Goal: Answer question/provide support: Share knowledge or assist other users

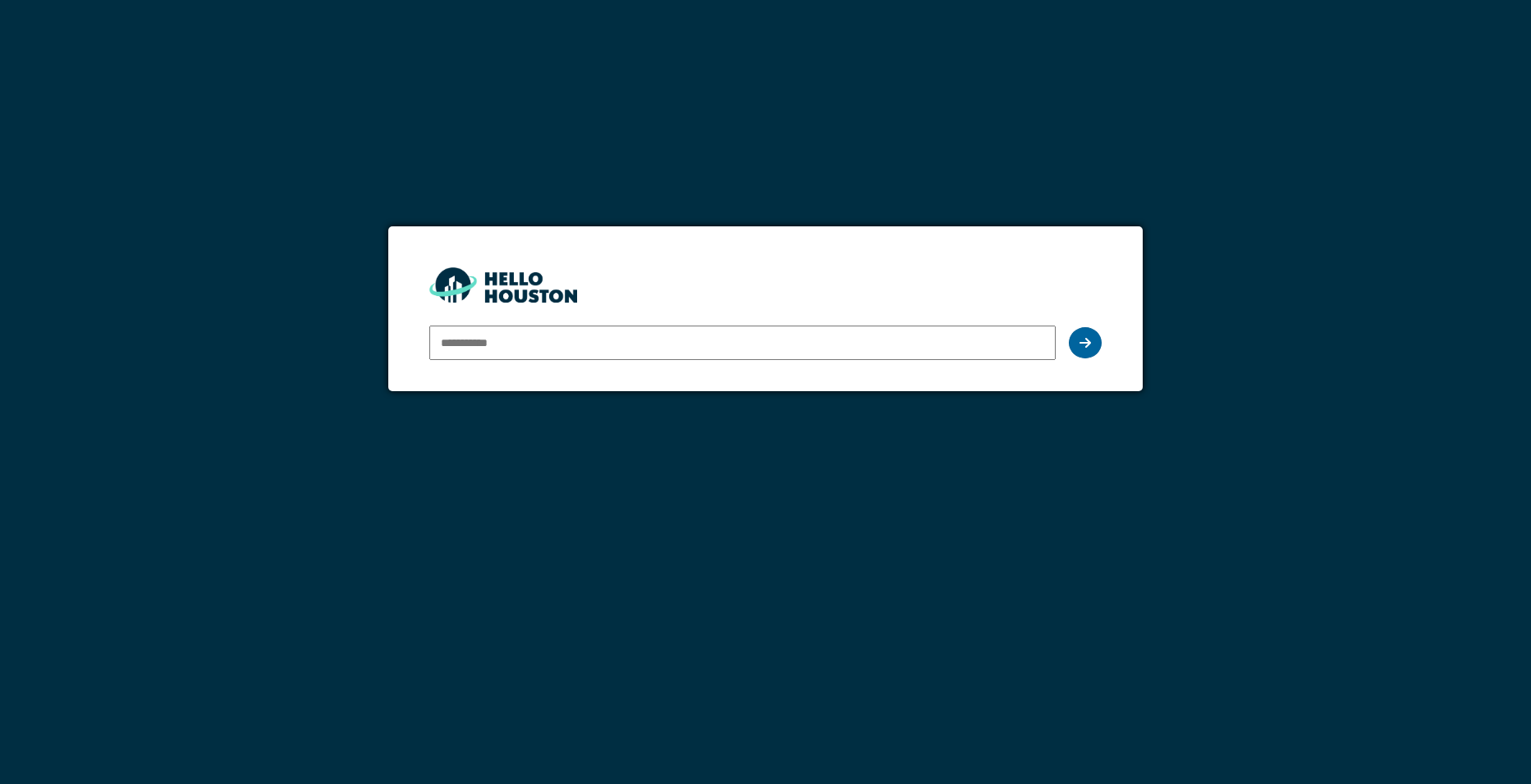
type input "**********"
click at [1074, 339] on div at bounding box center [1084, 343] width 32 height 31
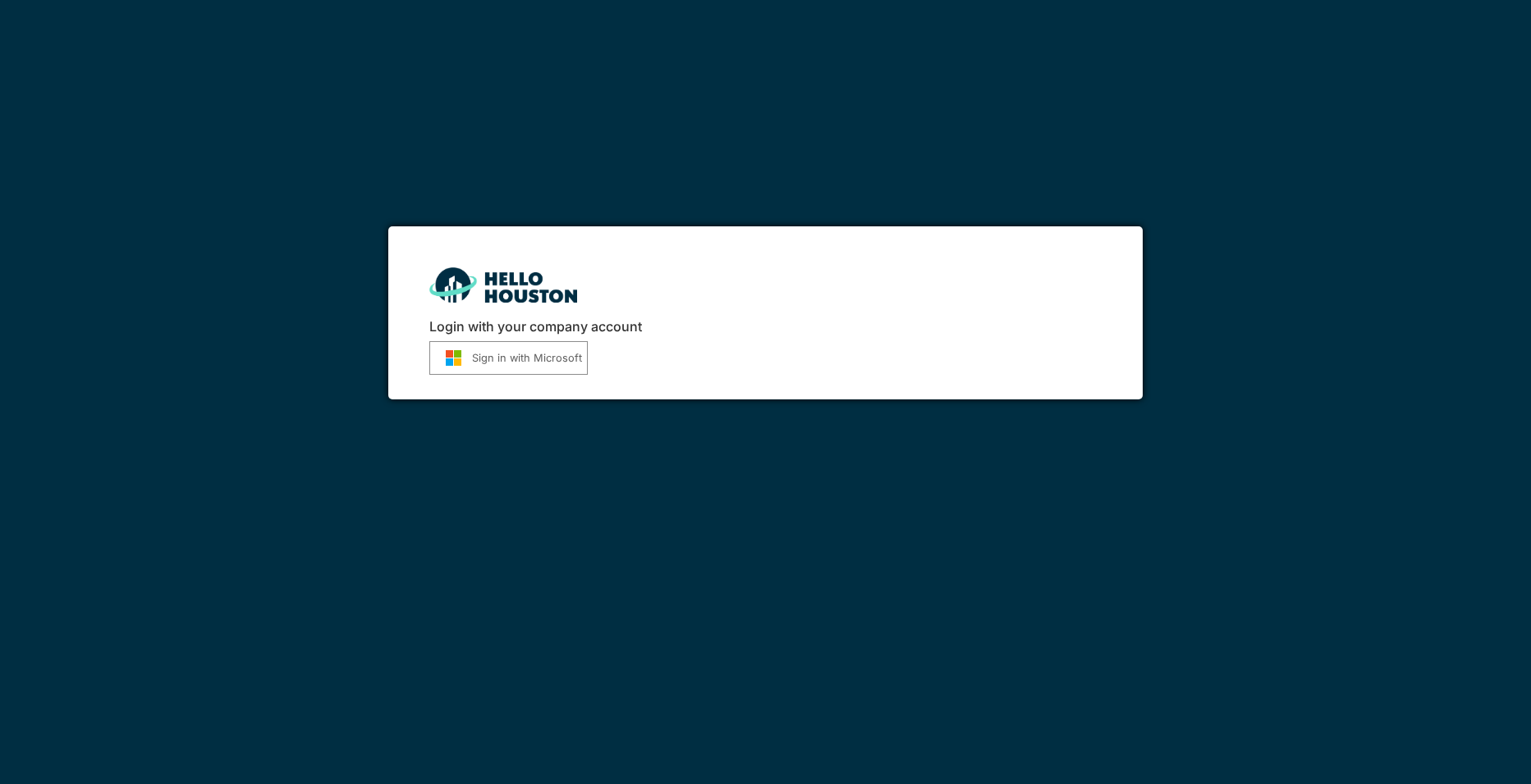
click at [530, 361] on button "Sign in with Microsoft" at bounding box center [508, 358] width 158 height 33
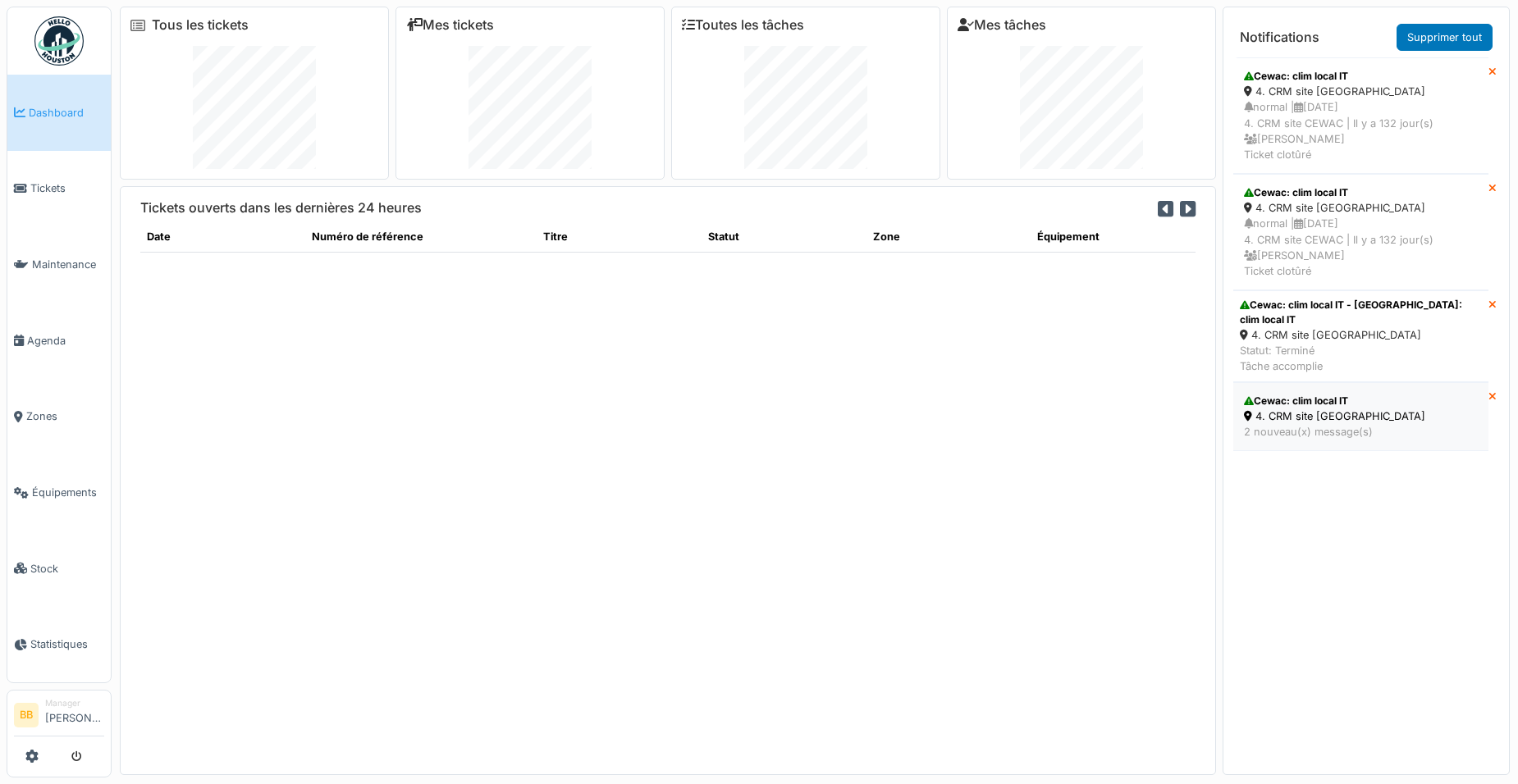
click at [1332, 409] on div "4. CRM site CEWAC" at bounding box center [1361, 417] width 234 height 16
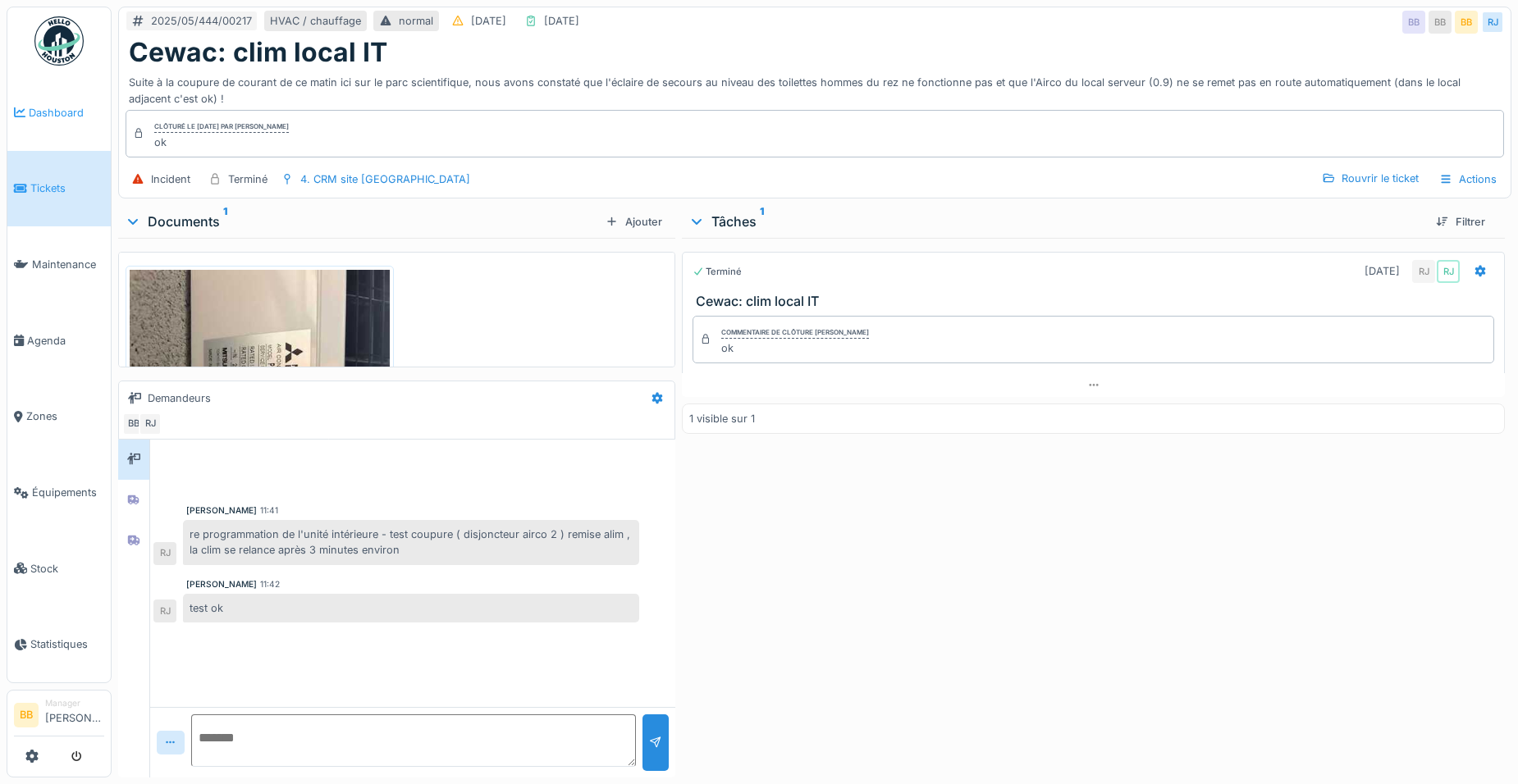
click at [48, 117] on span "Dashboard" at bounding box center [66, 113] width 76 height 16
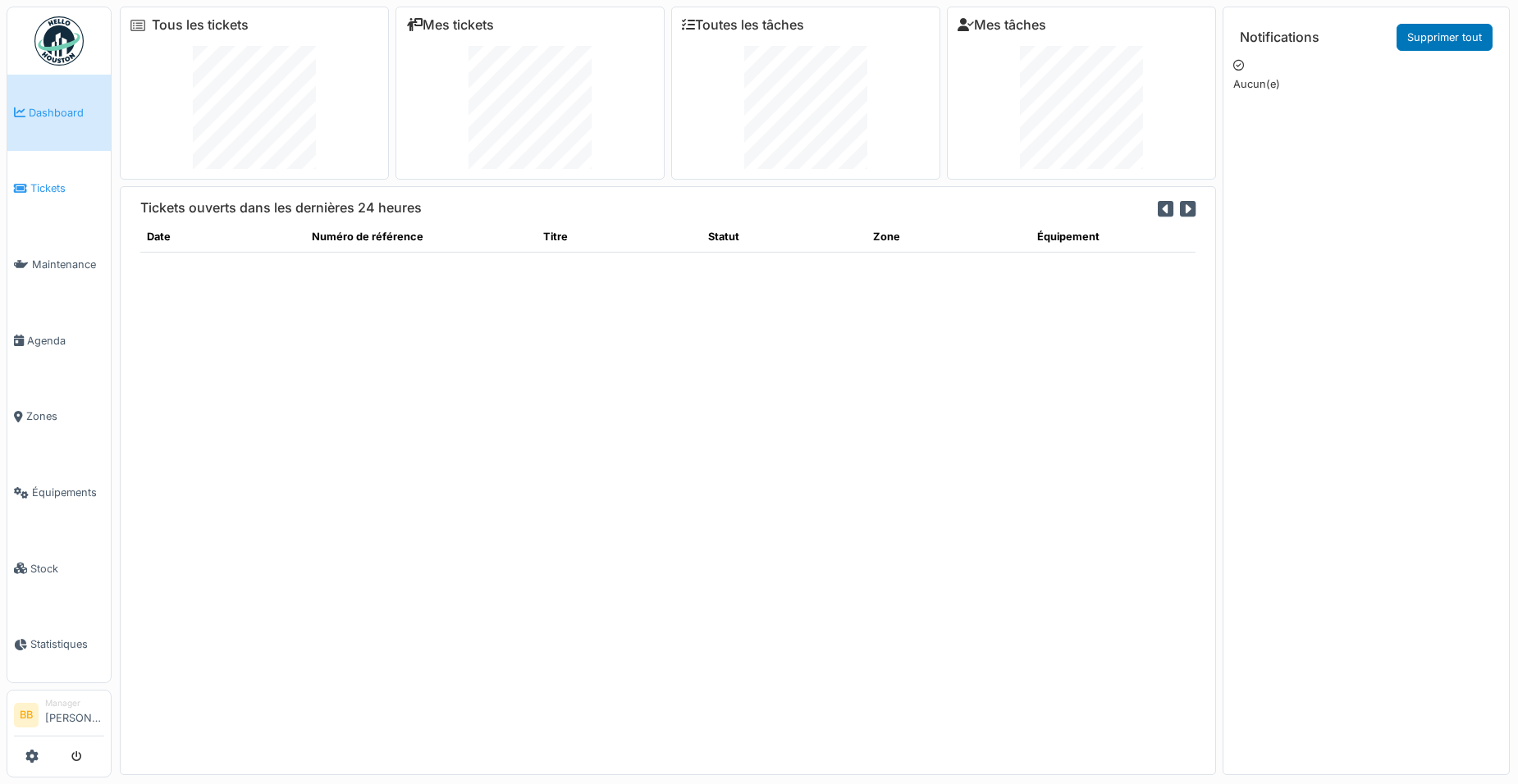
click at [90, 187] on span "Tickets" at bounding box center [67, 189] width 74 height 16
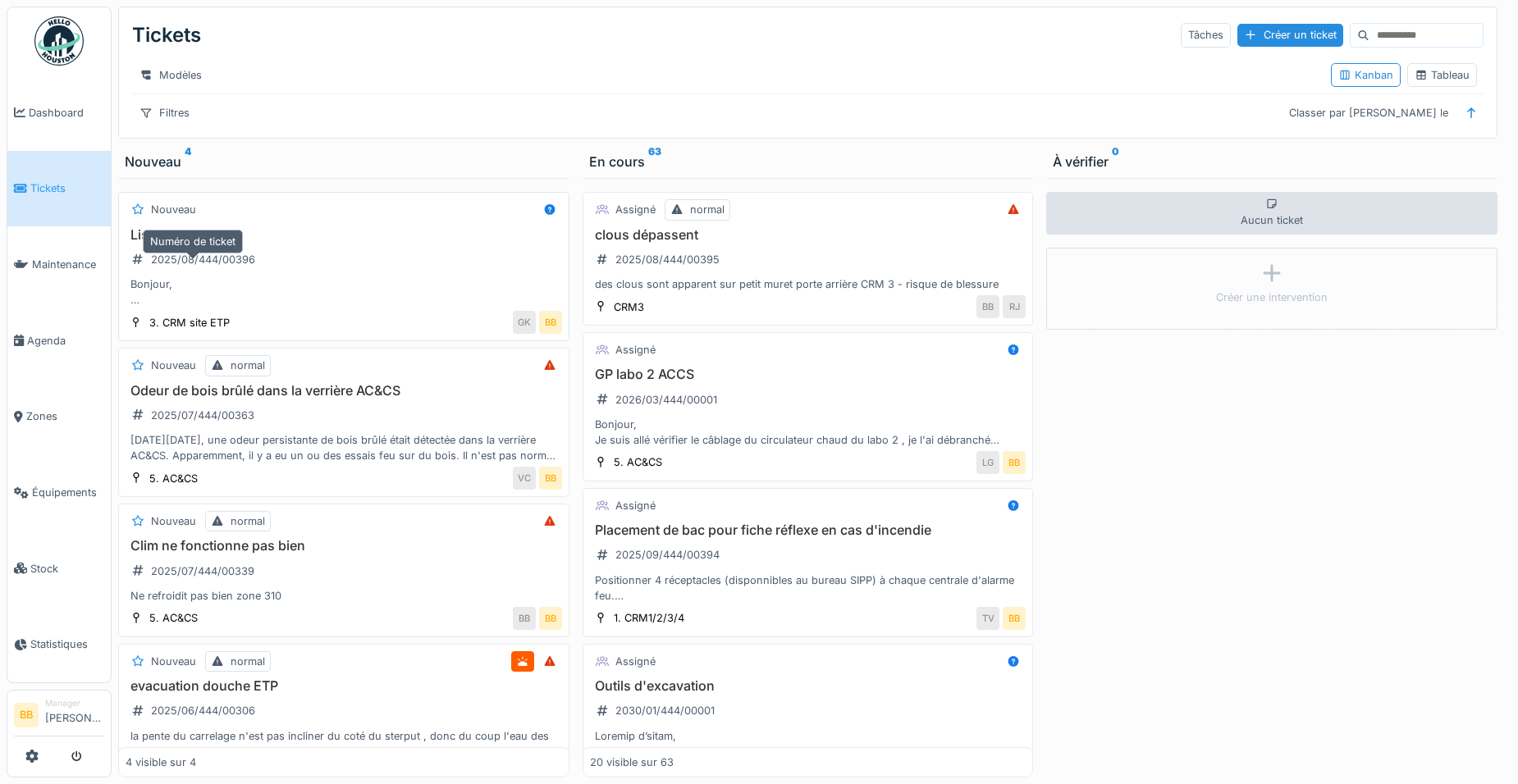
click at [242, 260] on div "2025/08/444/00396" at bounding box center [194, 260] width 136 height 28
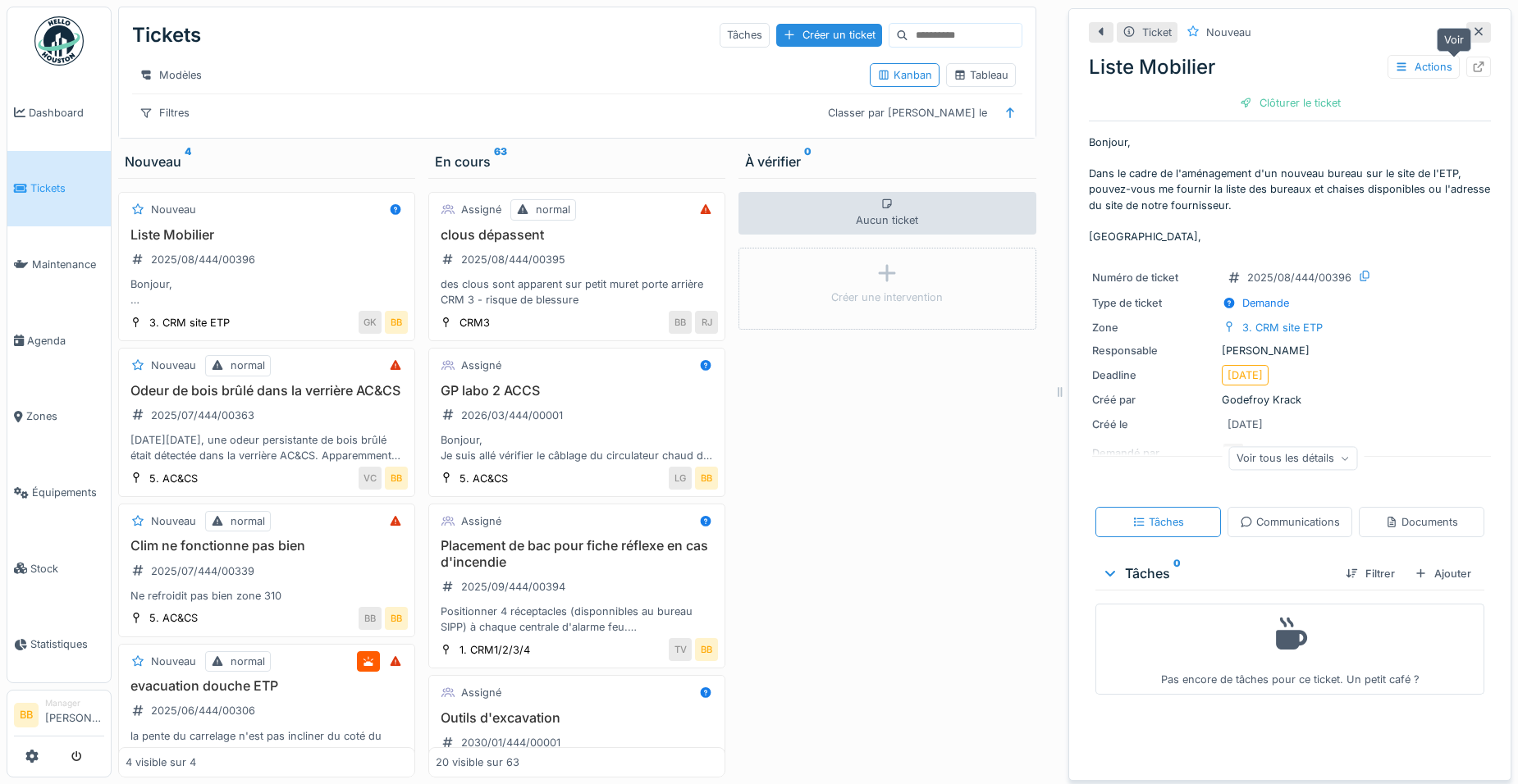
click at [1474, 67] on icon at bounding box center [1479, 67] width 11 height 11
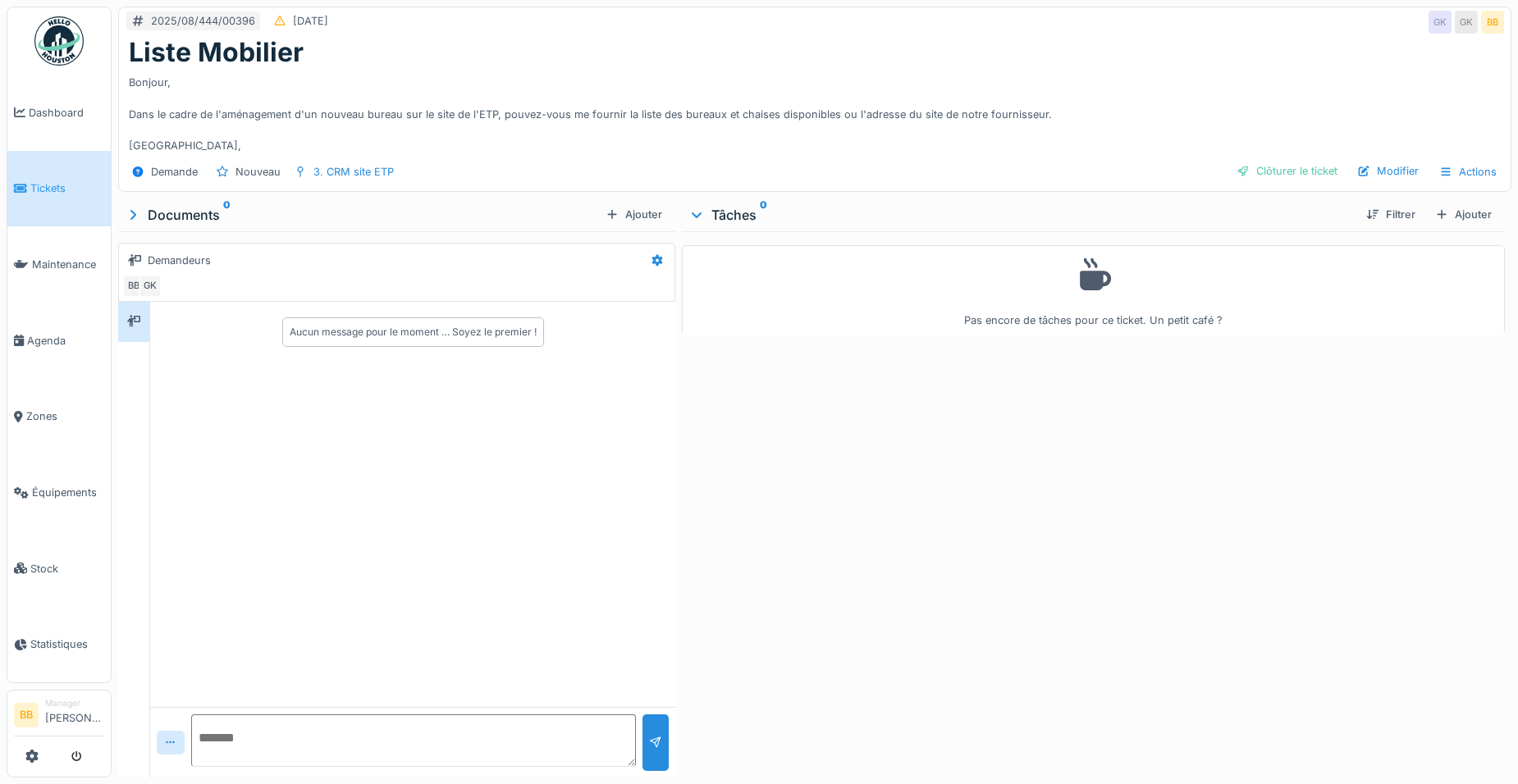
click at [331, 751] on textarea at bounding box center [414, 740] width 445 height 52
type textarea "*"
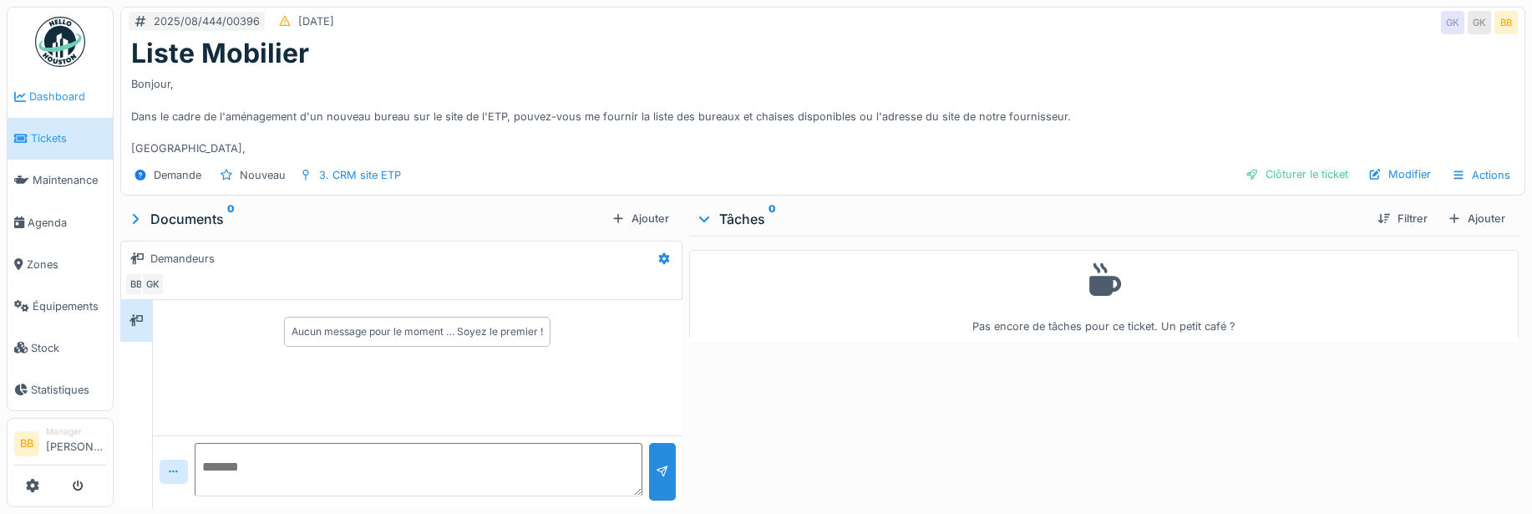
click at [22, 79] on link "Dashboard" at bounding box center [60, 97] width 105 height 42
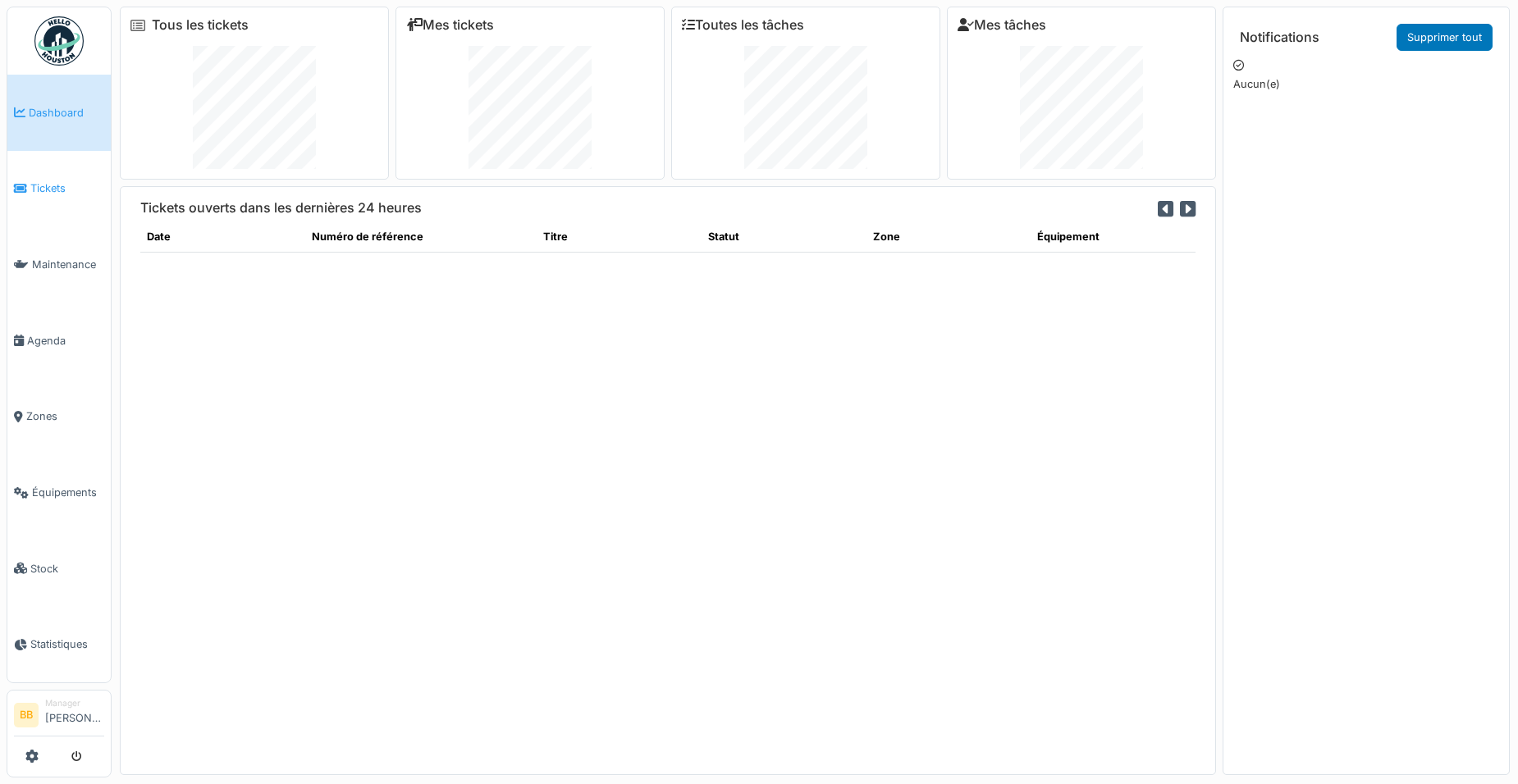
click at [70, 202] on link "Tickets" at bounding box center [59, 190] width 103 height 77
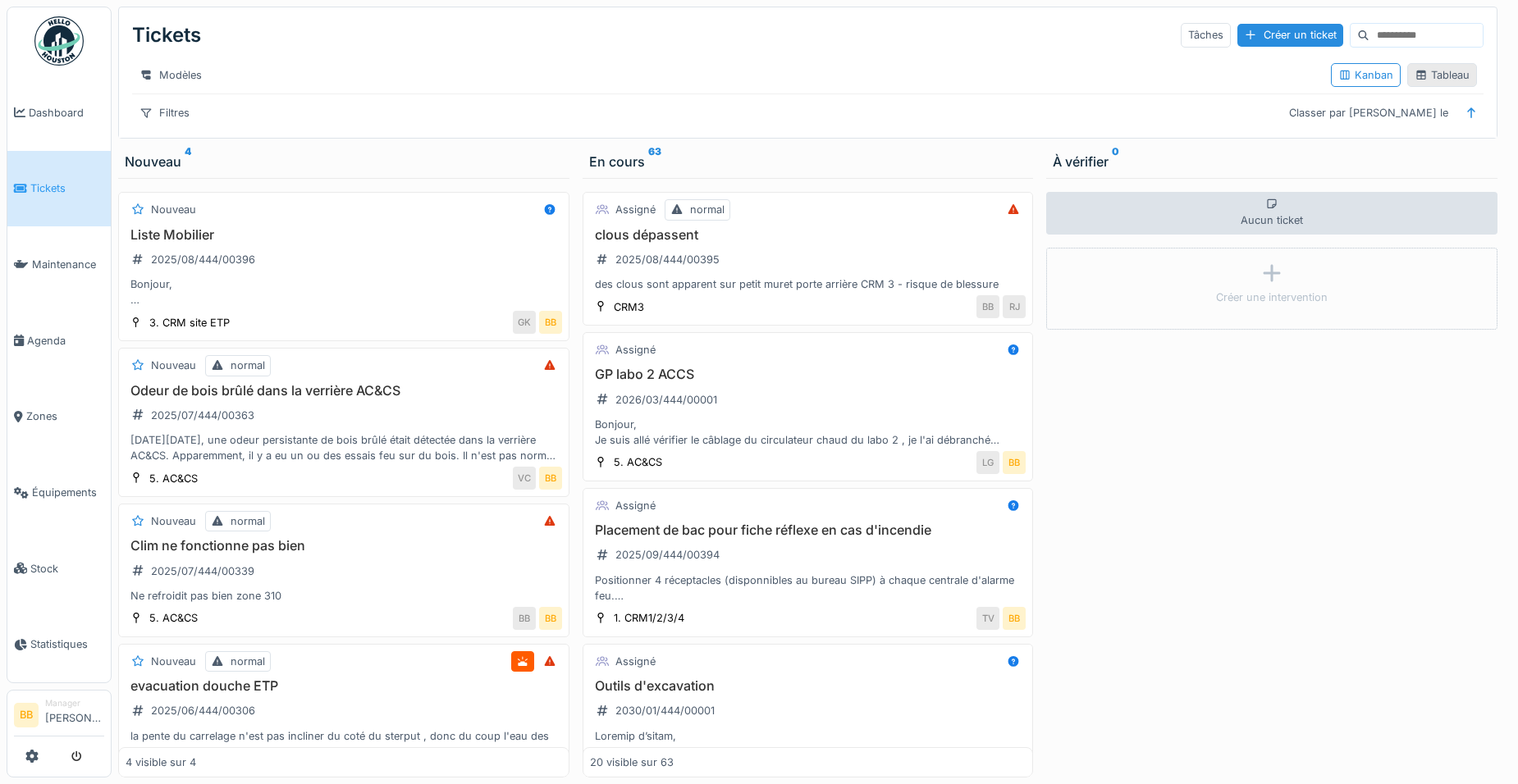
click at [1419, 75] on div "Tableau" at bounding box center [1442, 75] width 55 height 16
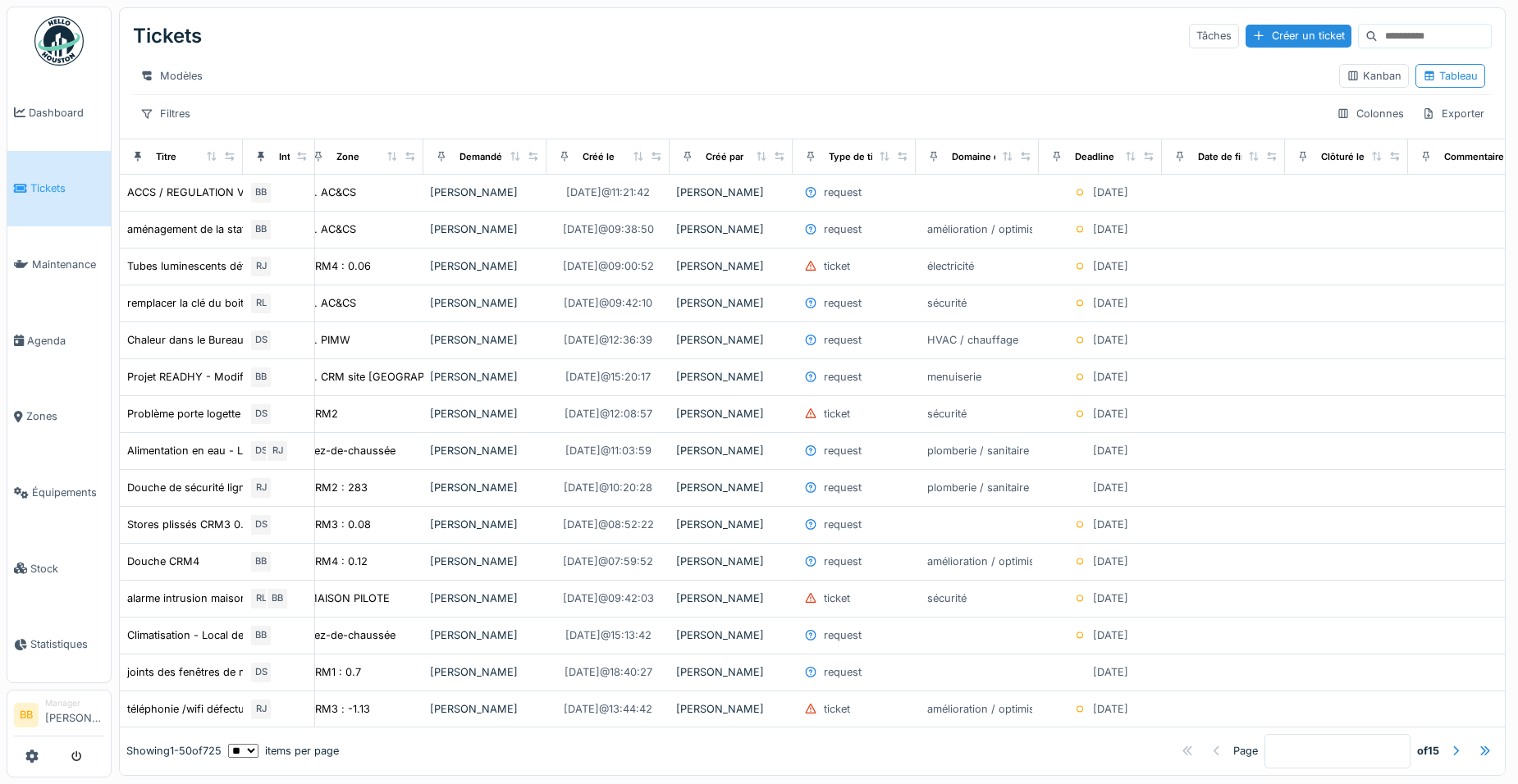
scroll to position [0, 435]
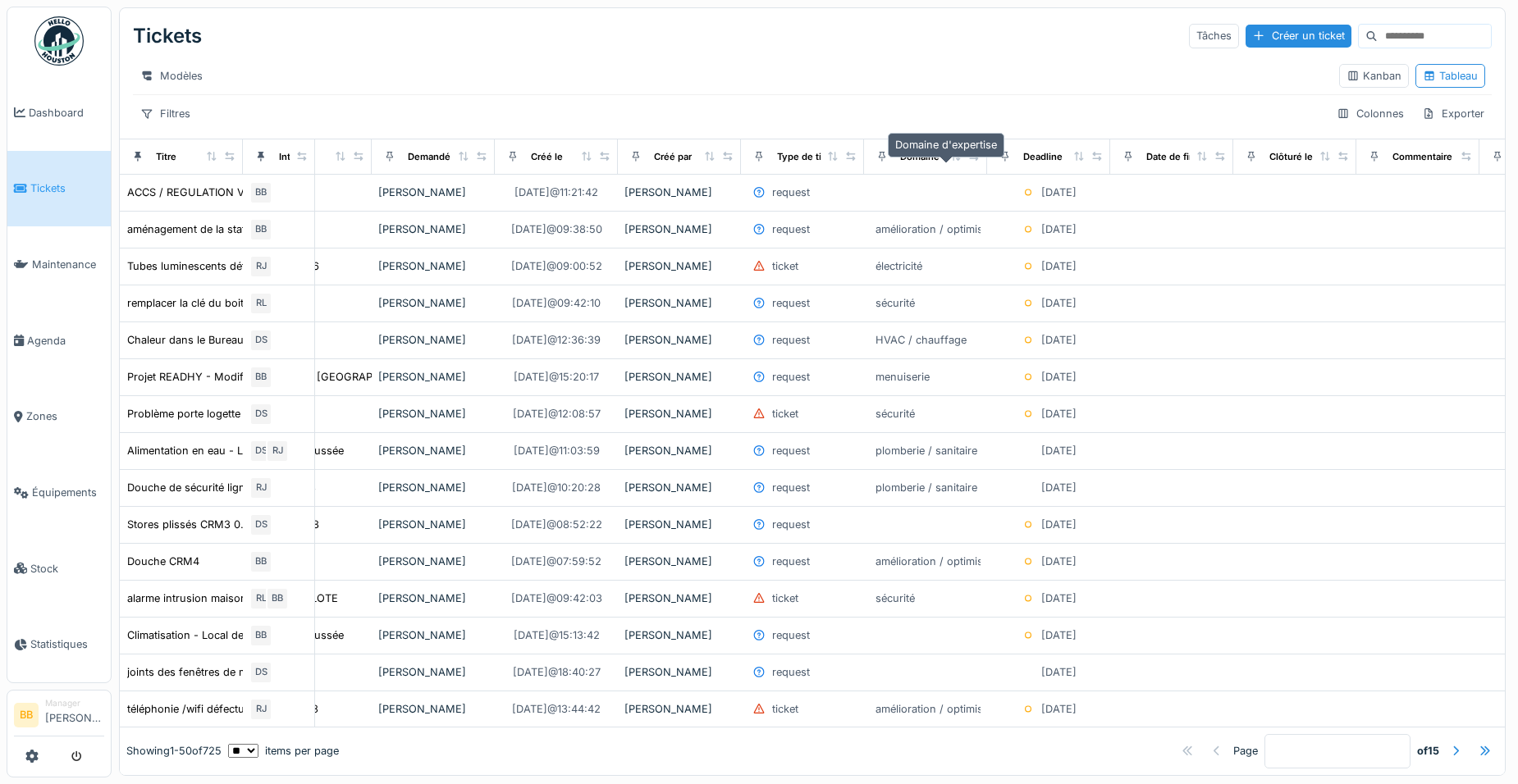
click at [929, 164] on div "Domaine d'expertise" at bounding box center [946, 157] width 92 height 14
click at [957, 161] on icon at bounding box center [956, 156] width 12 height 9
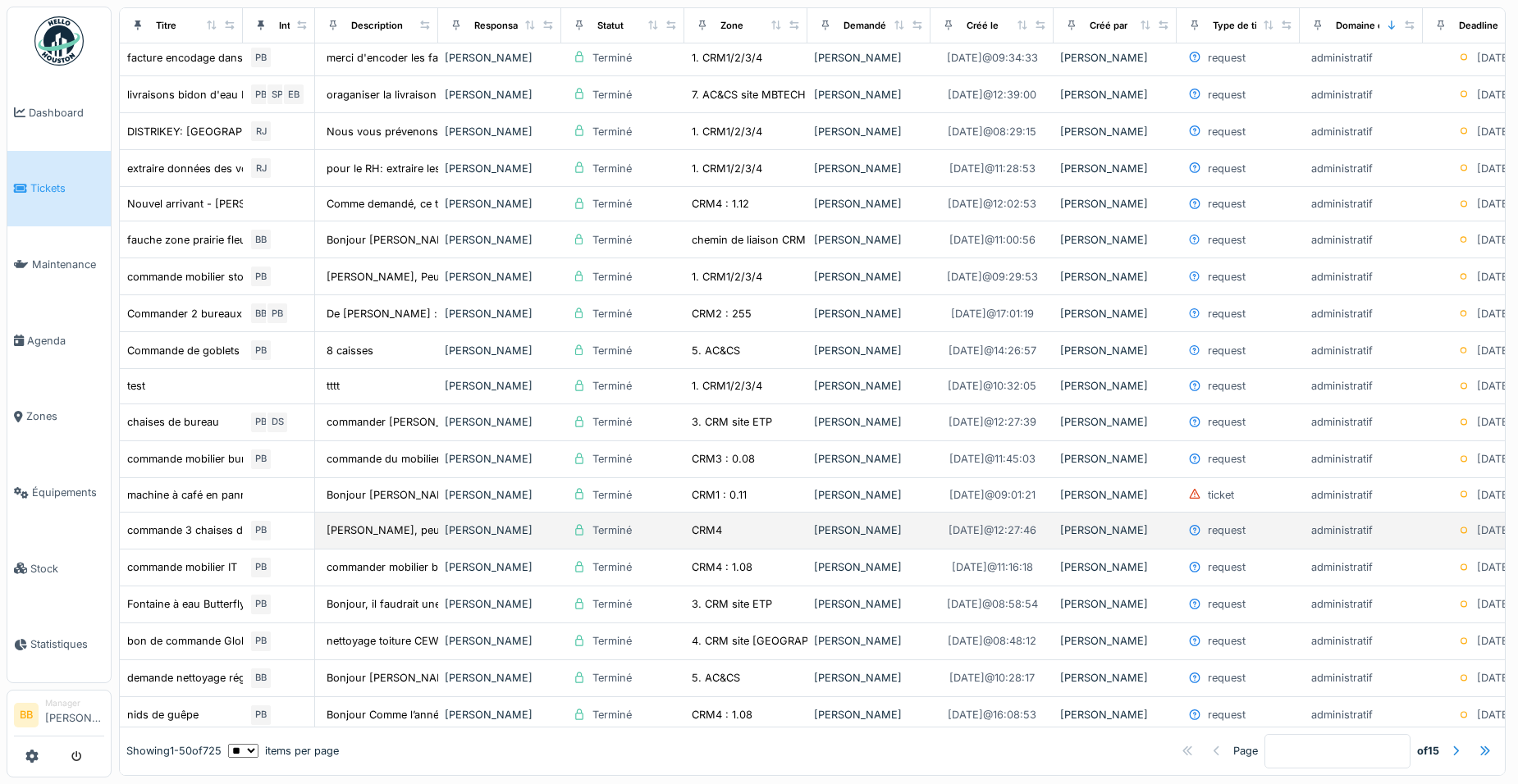
scroll to position [820, 0]
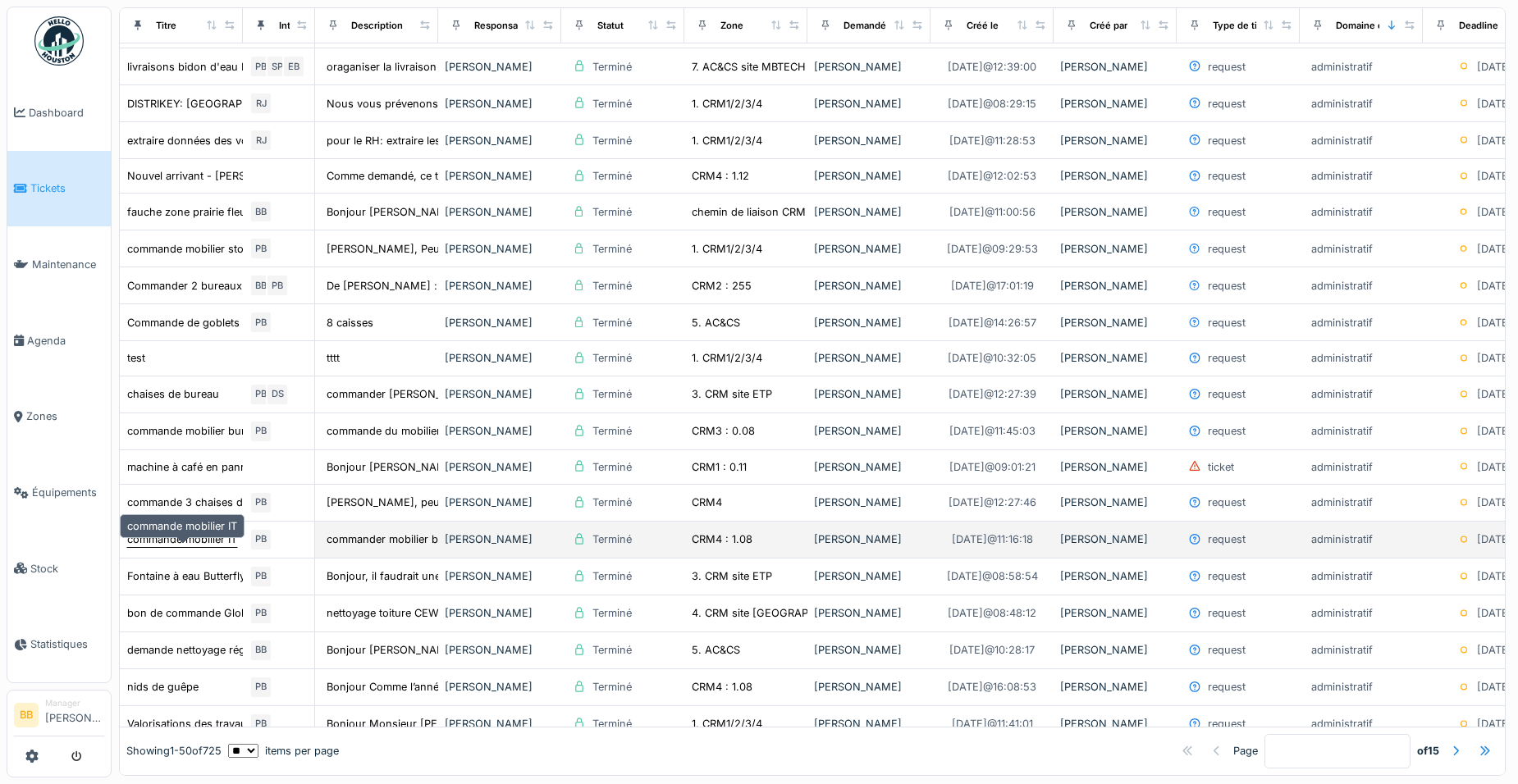
click at [144, 547] on div "commande mobilier IT" at bounding box center [182, 539] width 110 height 16
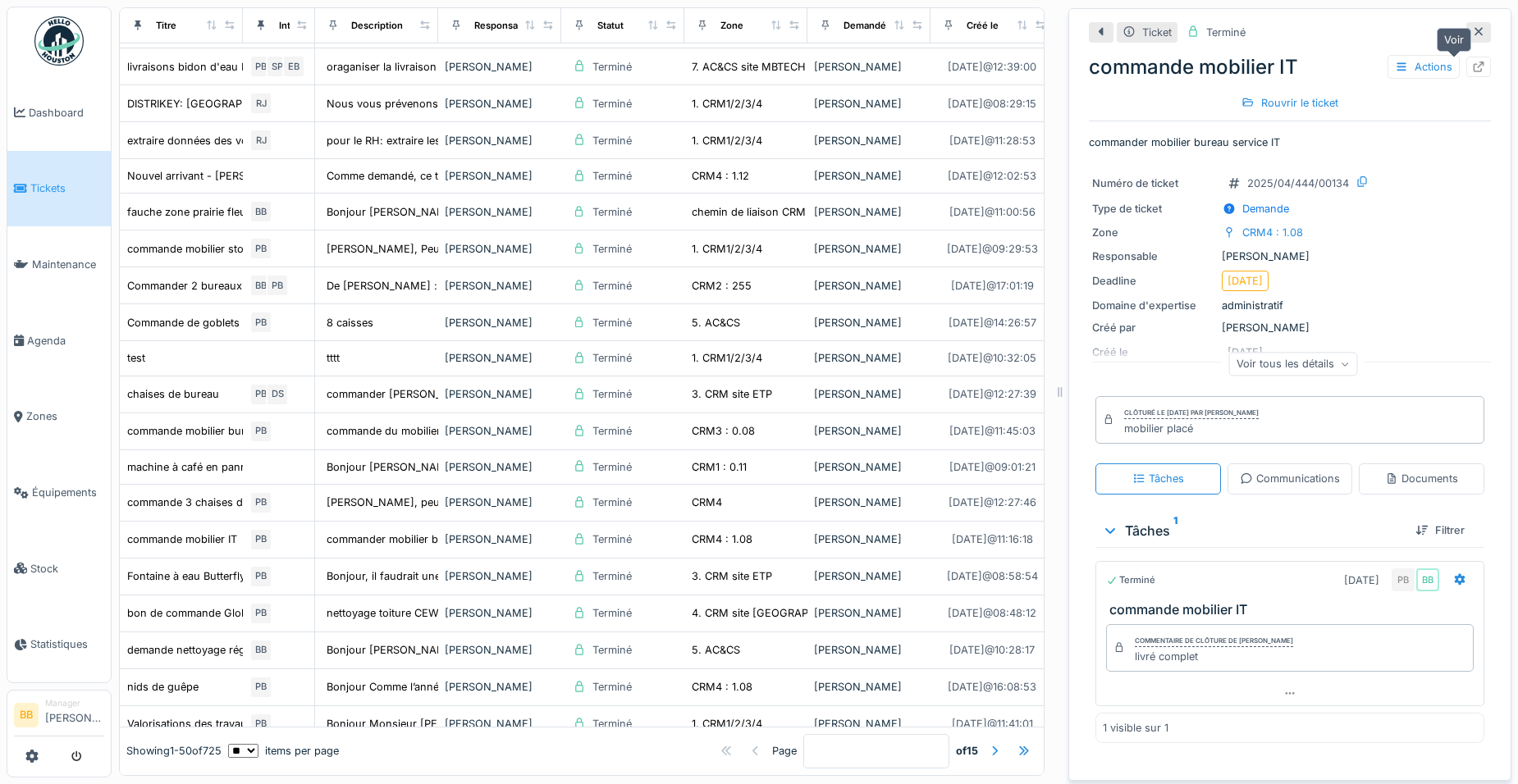
click at [1474, 64] on icon at bounding box center [1479, 67] width 11 height 11
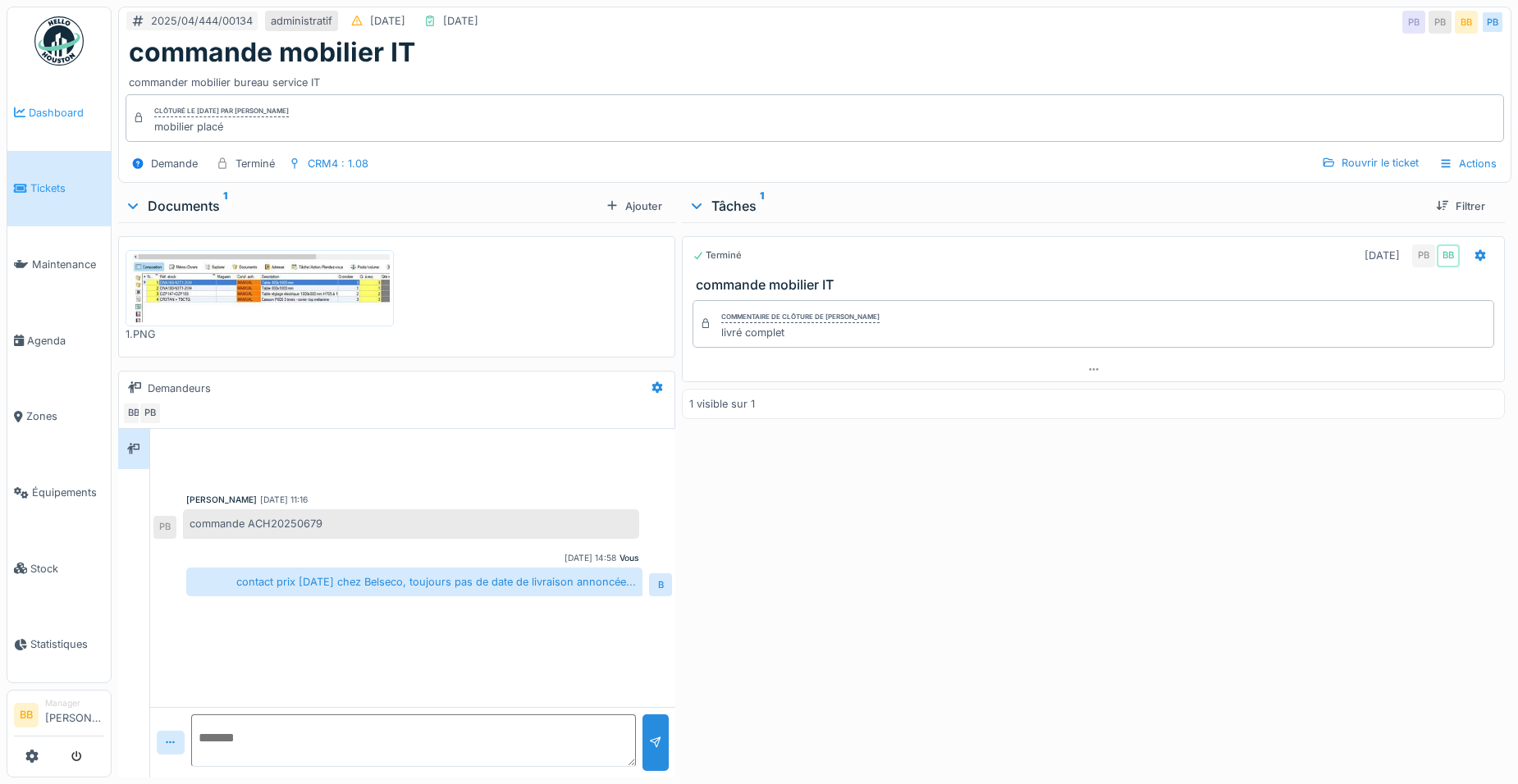
click at [65, 100] on link "Dashboard" at bounding box center [59, 113] width 103 height 77
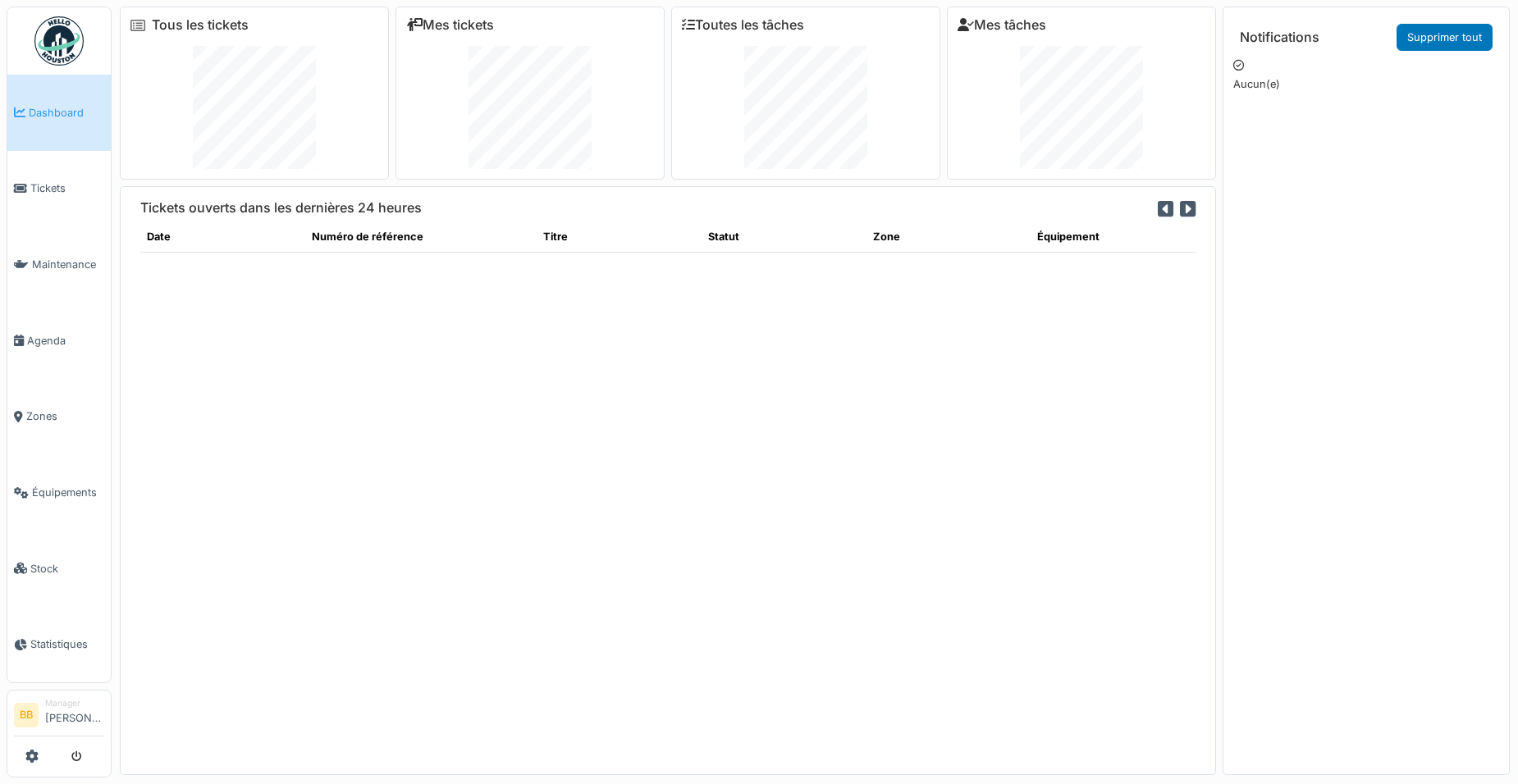
click at [286, 333] on div "Tickets ouverts dans les dernières 24 heures Date Numéro de référence Titre Sta…" at bounding box center [668, 481] width 1096 height 589
click at [31, 197] on link "Tickets" at bounding box center [59, 190] width 103 height 77
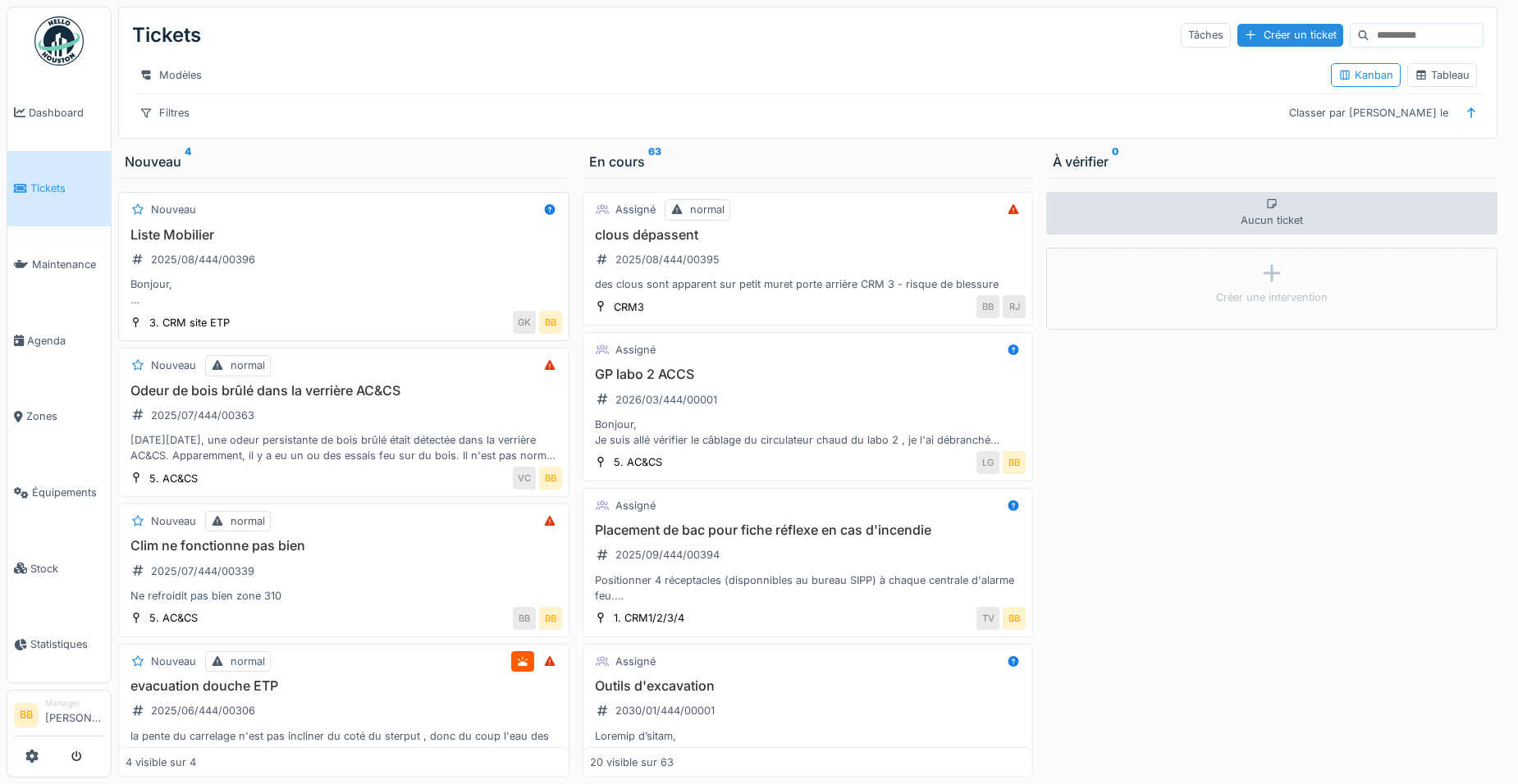
click at [353, 292] on div "Bonjour, Dans le cadre de l'aménagement d'un nouveau bureau sur le site de l'ET…" at bounding box center [344, 292] width 436 height 31
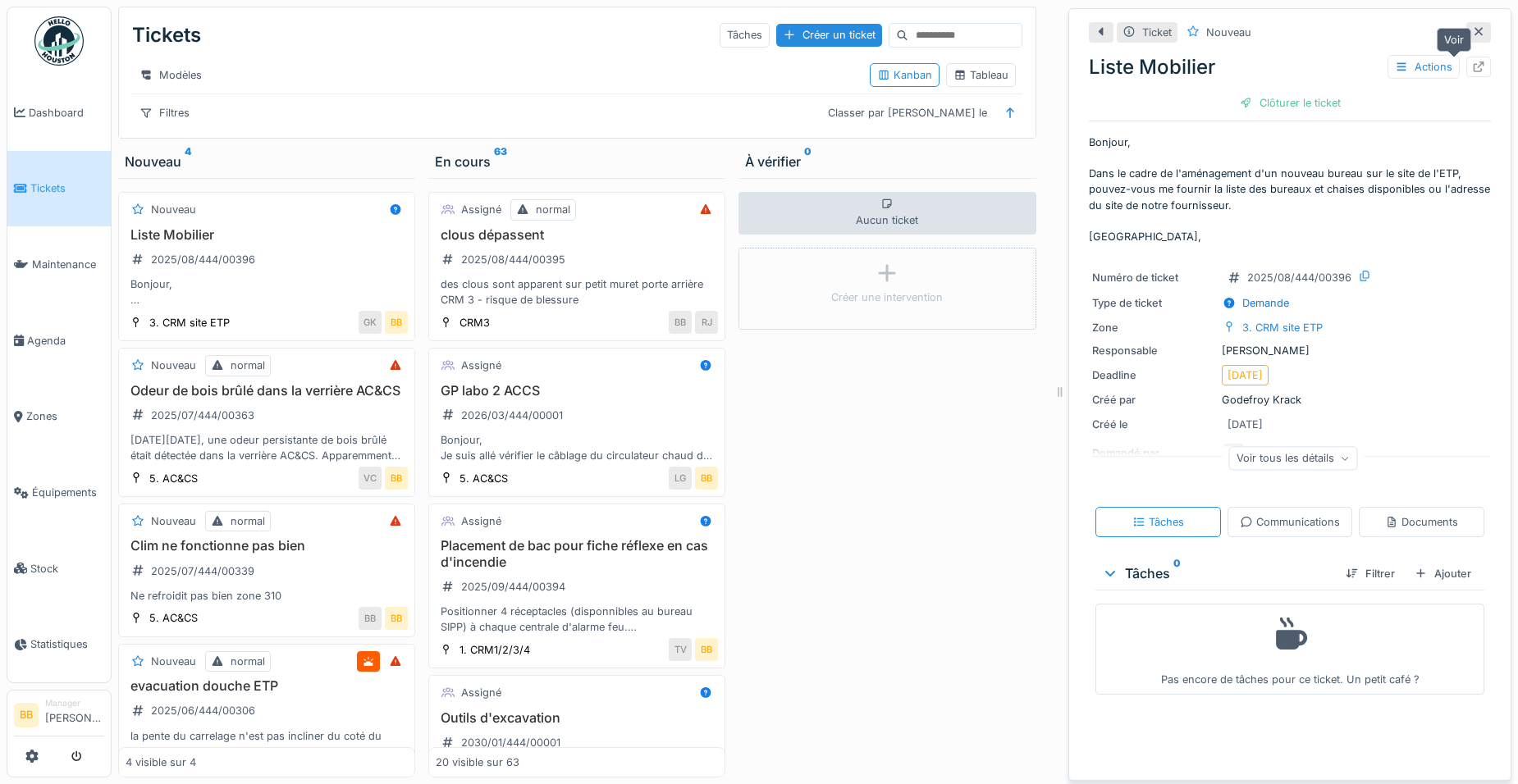
click at [1472, 73] on div at bounding box center [1478, 67] width 13 height 16
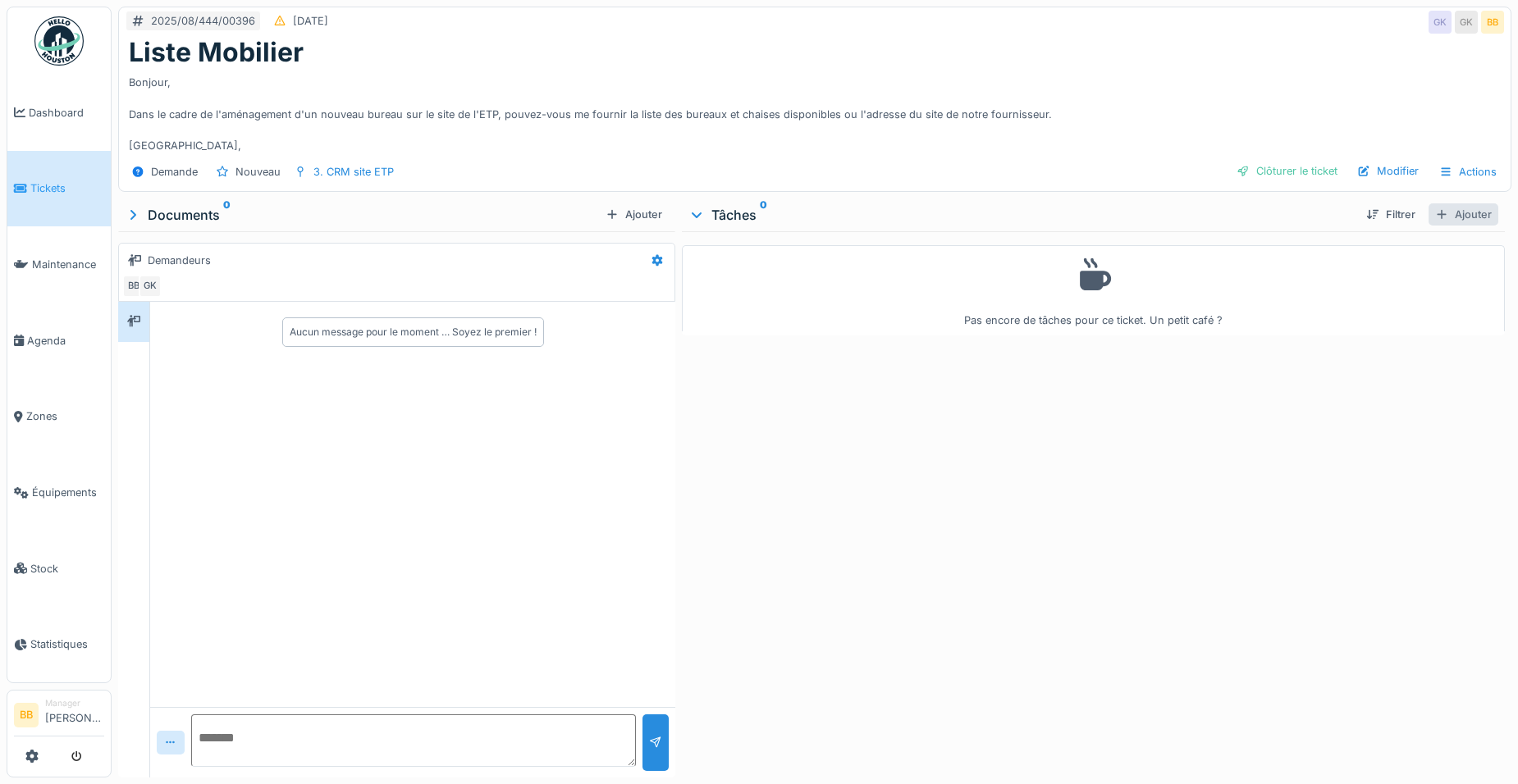
click at [1442, 206] on div "Ajouter" at bounding box center [1463, 214] width 70 height 23
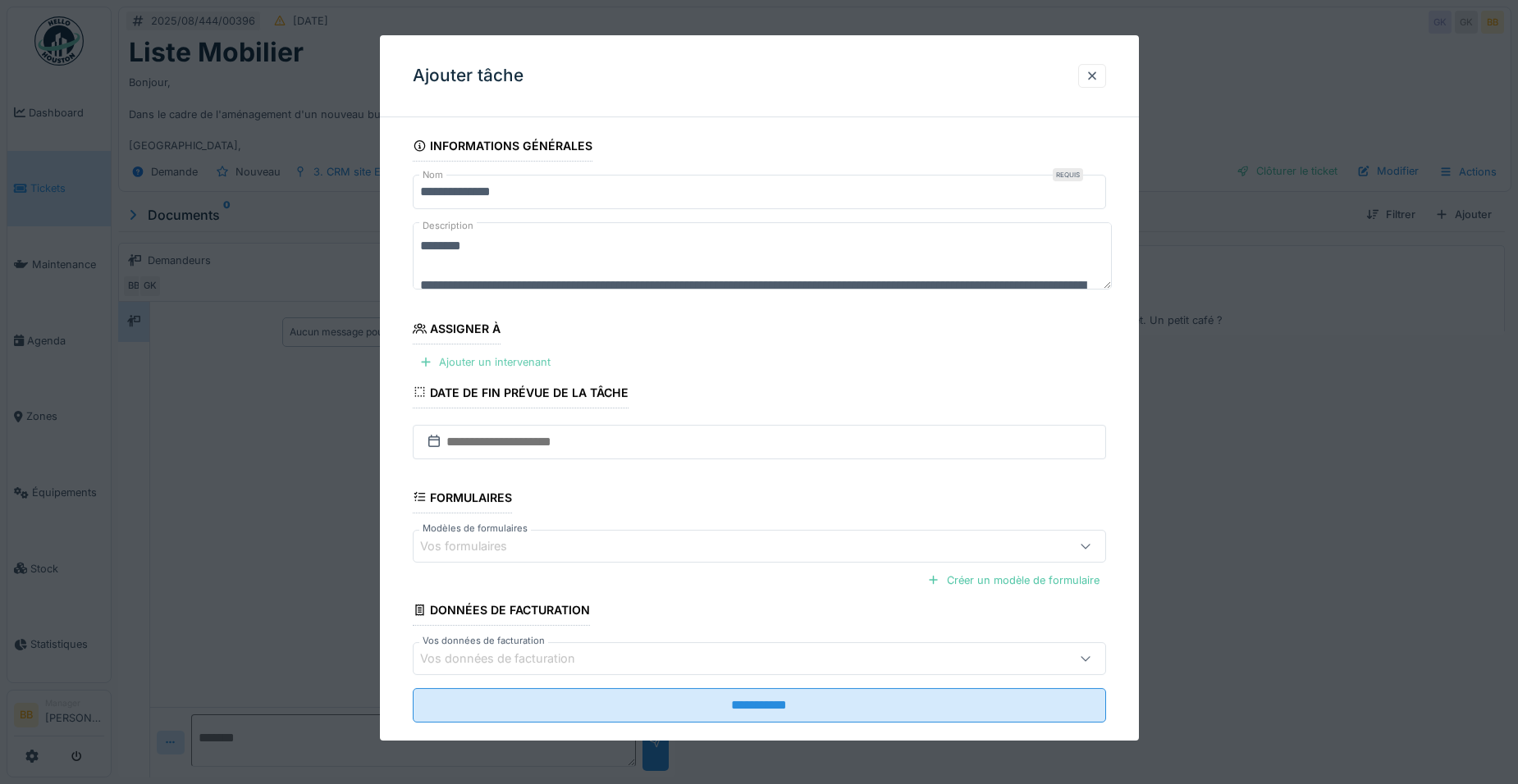
click at [459, 360] on div "Ajouter un intervenant" at bounding box center [484, 362] width 144 height 23
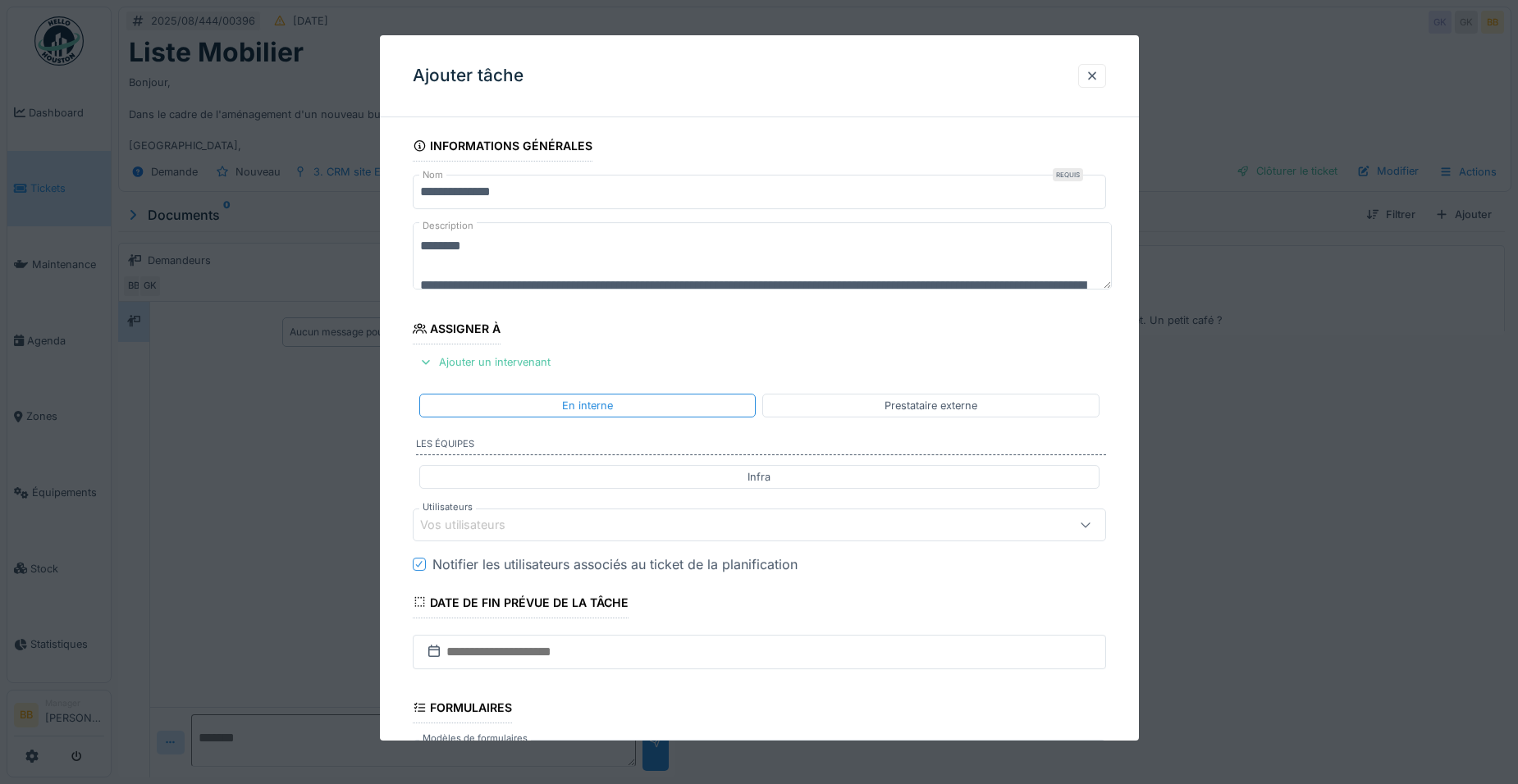
click at [516, 532] on div "Vos utilisateurs" at bounding box center [475, 525] width 108 height 18
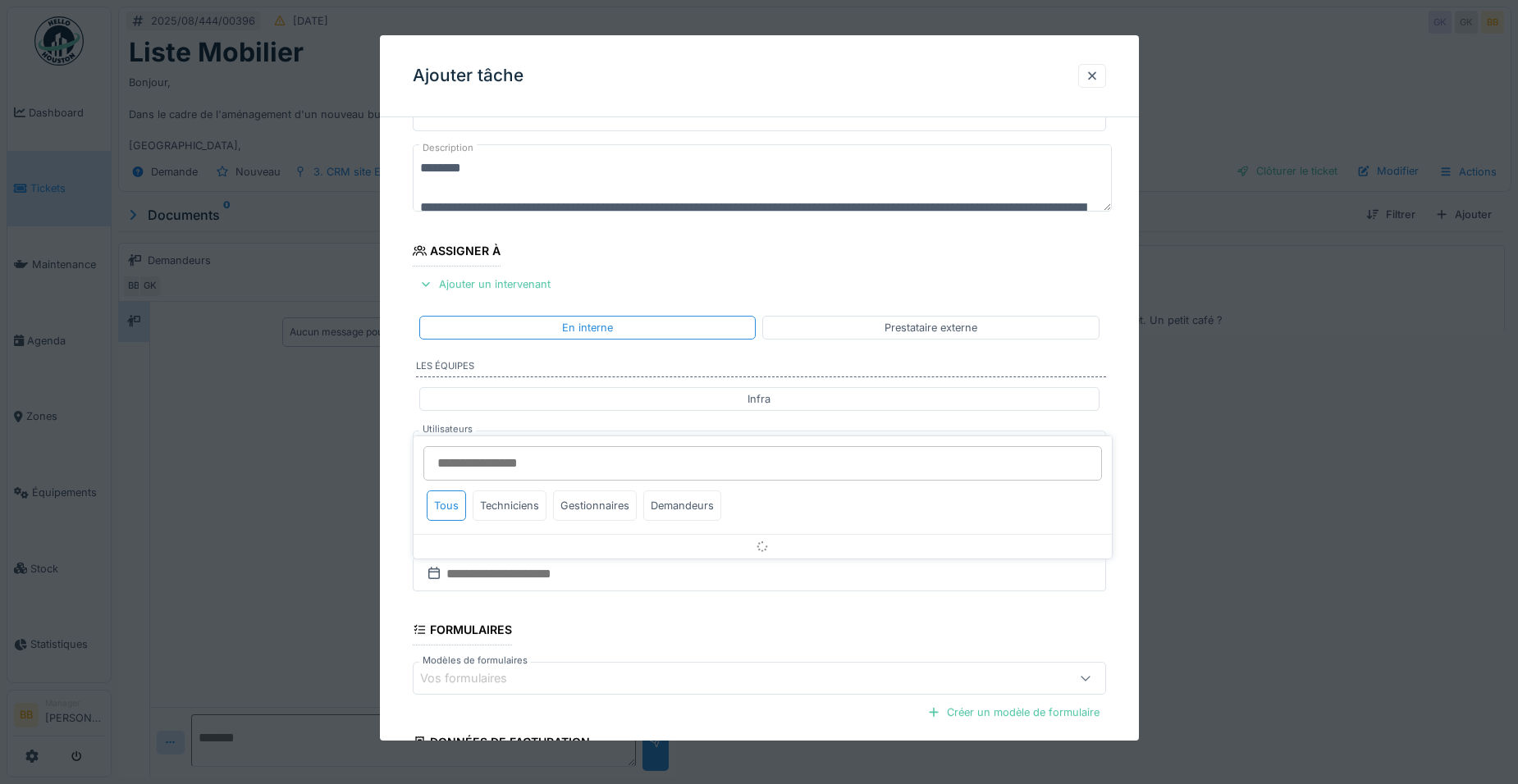
scroll to position [137, 0]
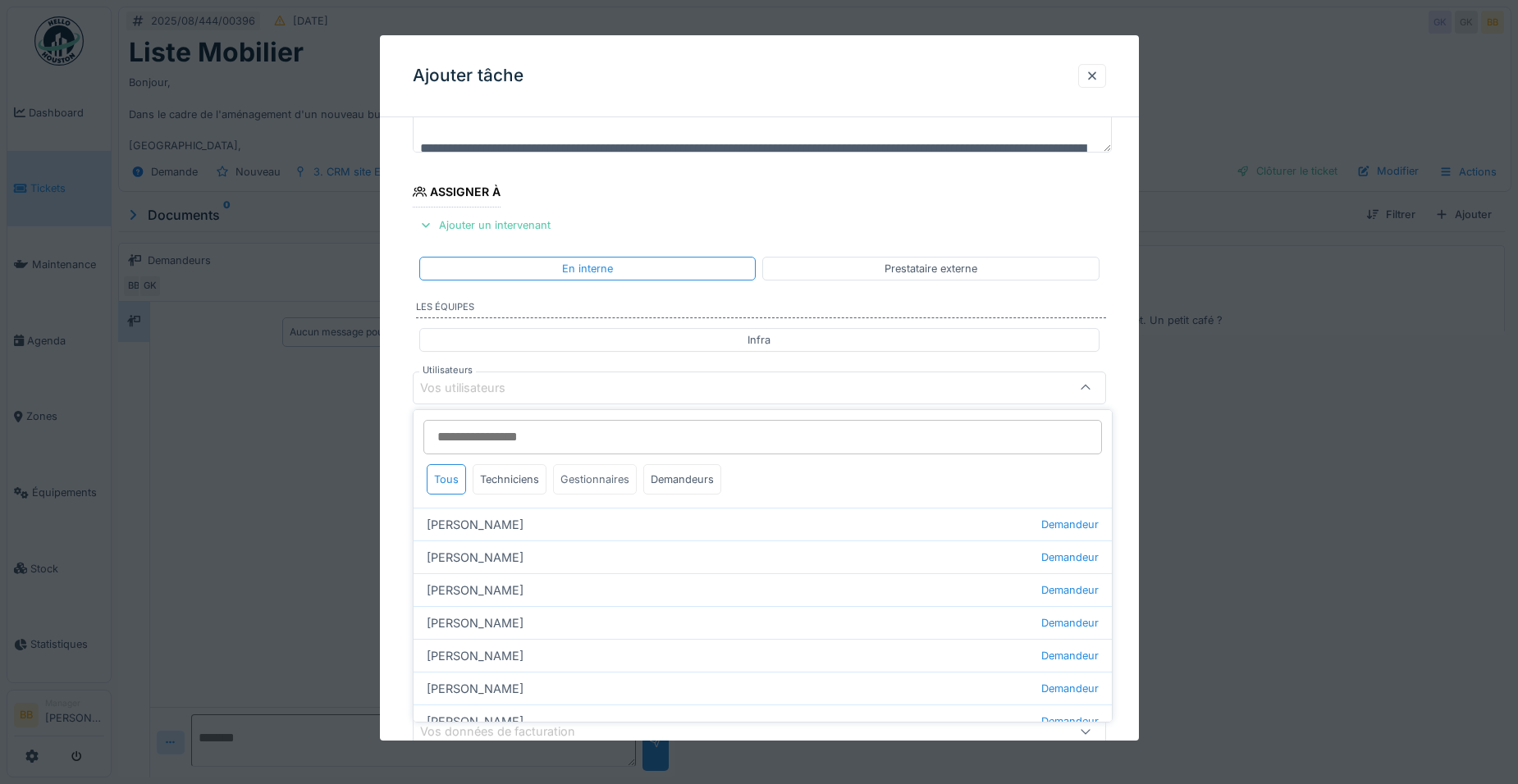
click at [562, 482] on div "Gestionnaires" at bounding box center [594, 479] width 84 height 30
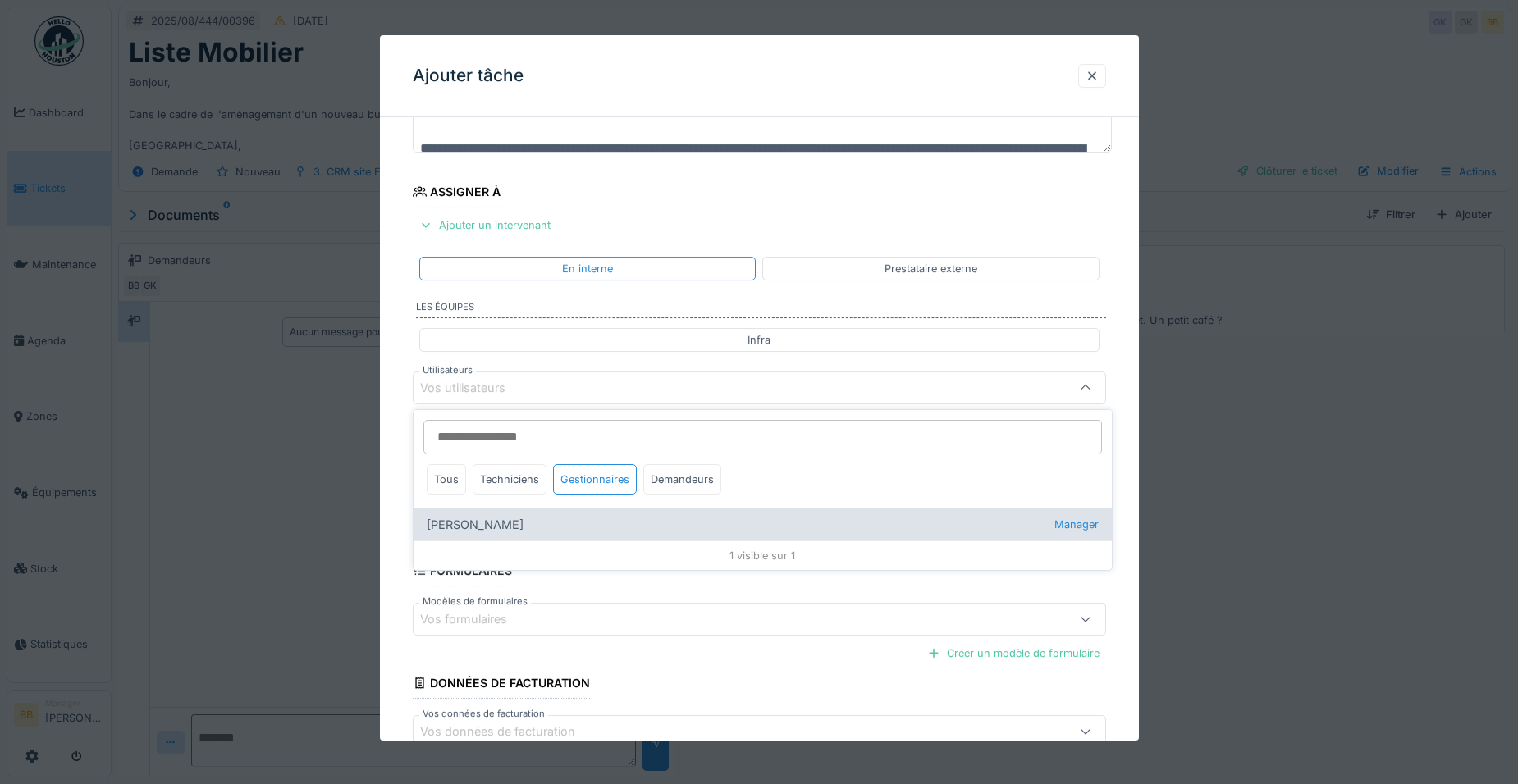
click at [529, 520] on div "Benoit Benecchi Manager" at bounding box center [762, 524] width 699 height 32
type input "*****"
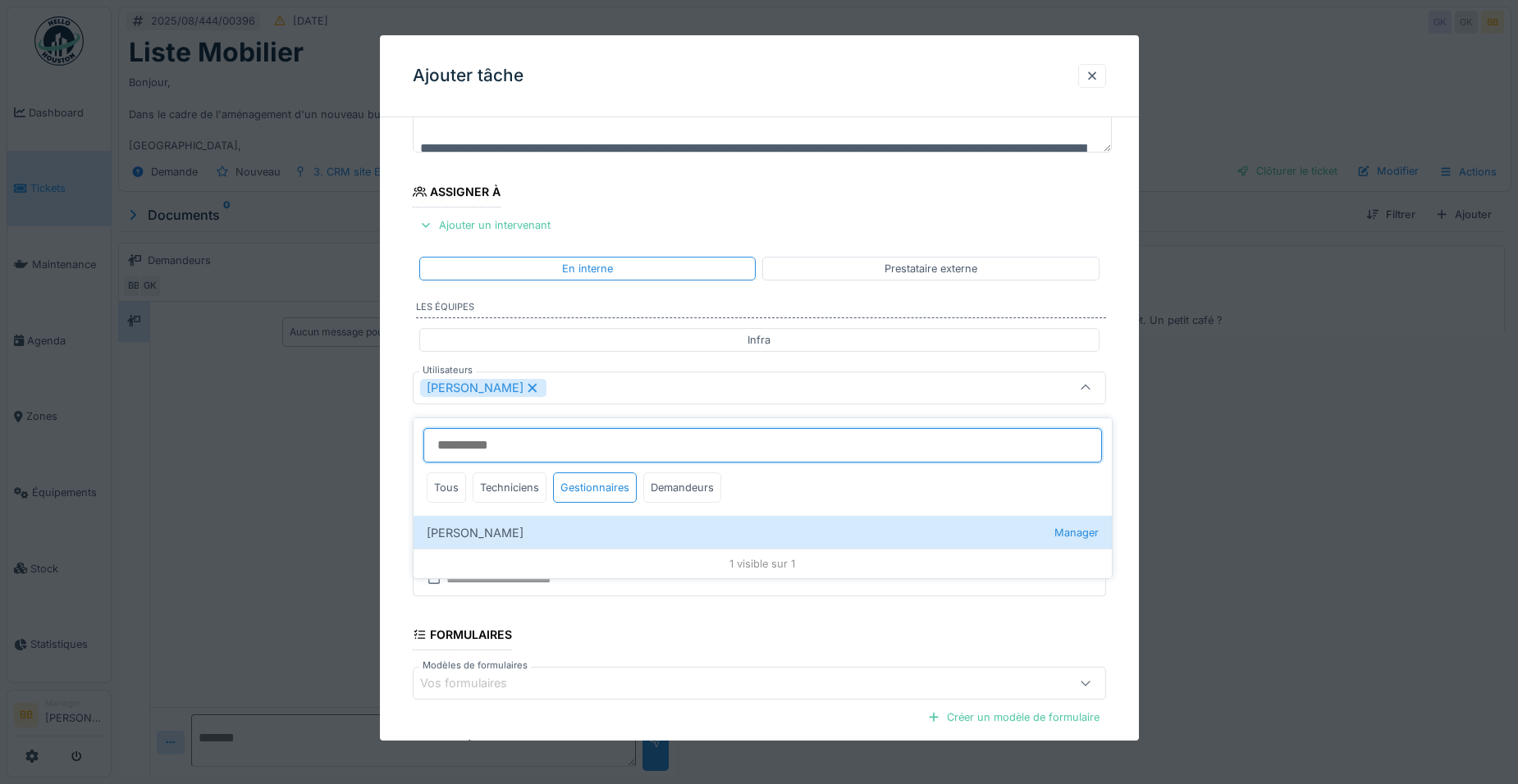
scroll to position [13, 0]
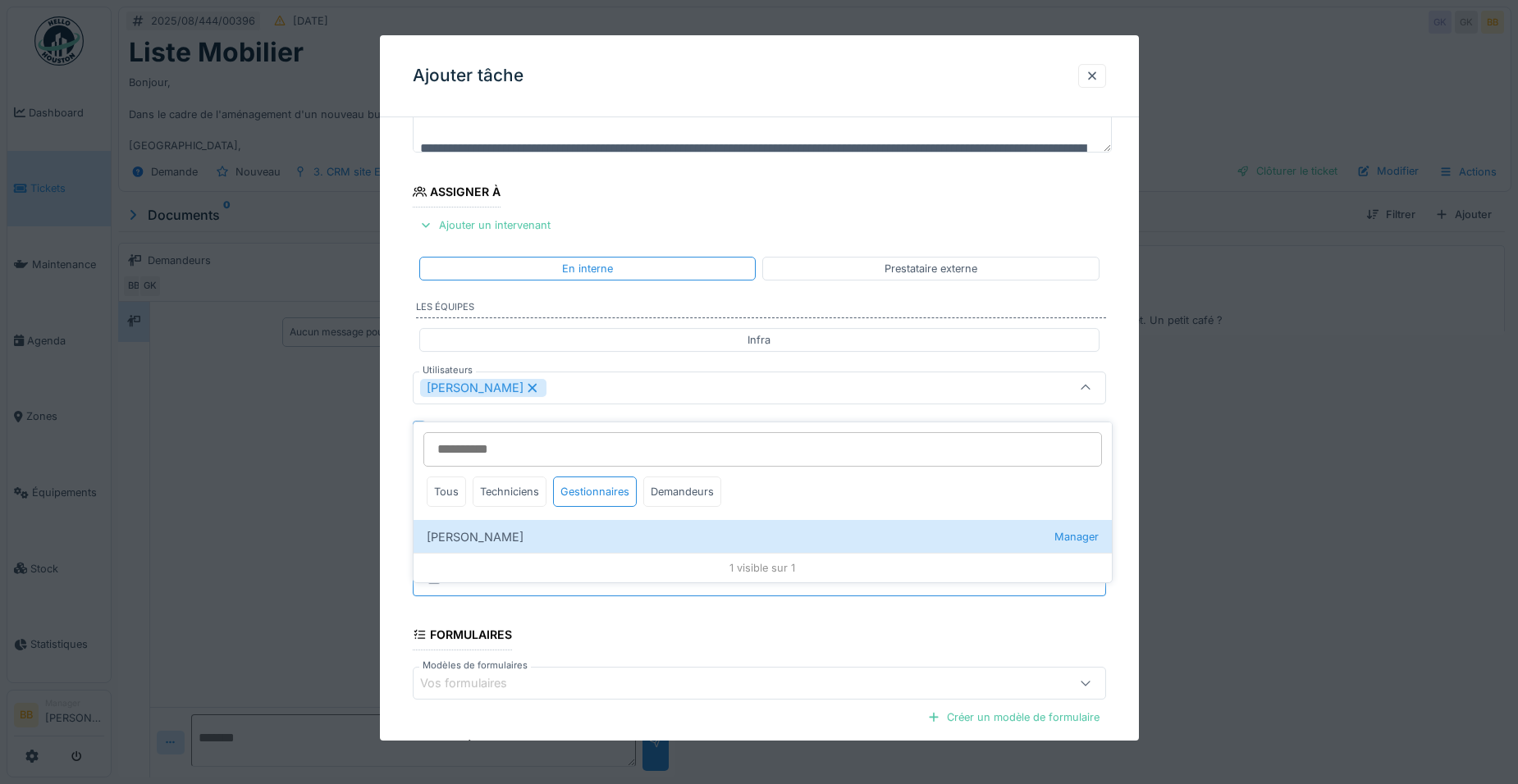
click at [619, 582] on input "text" at bounding box center [759, 579] width 694 height 34
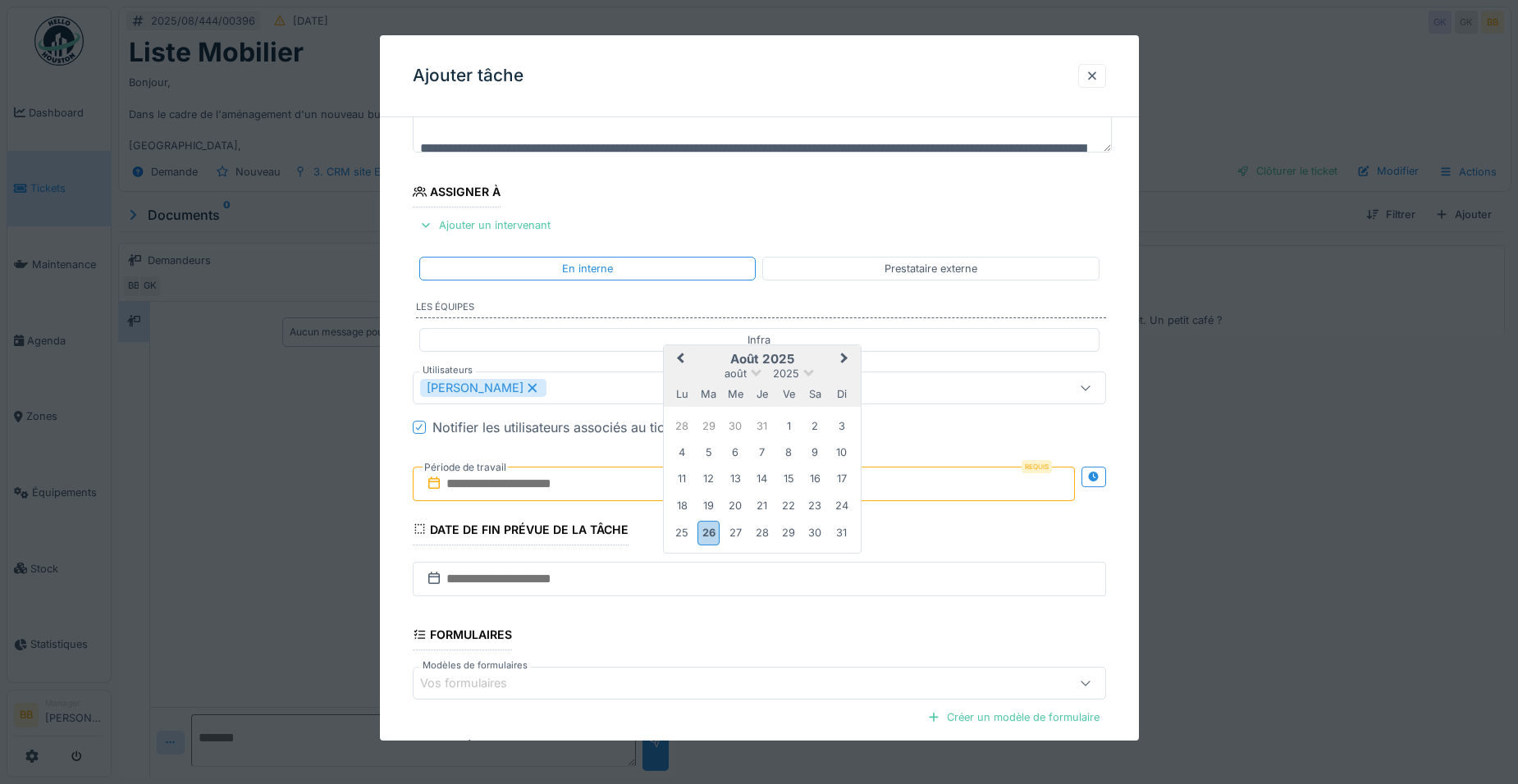
click at [844, 358] on span "Next Month" at bounding box center [844, 360] width 0 height 20
click at [808, 533] on div "4" at bounding box center [815, 533] width 23 height 23
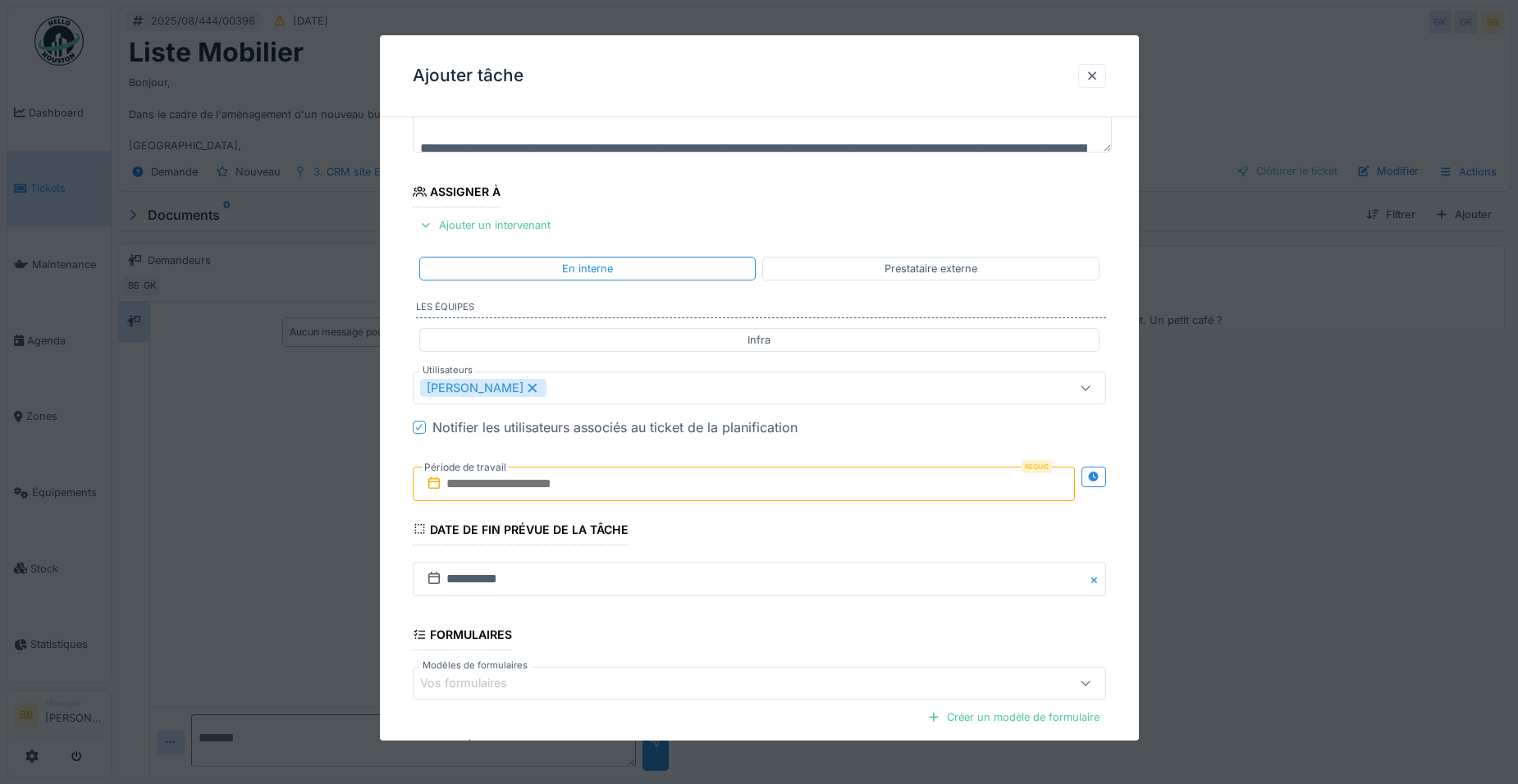
click at [627, 484] on input "text" at bounding box center [744, 483] width 662 height 34
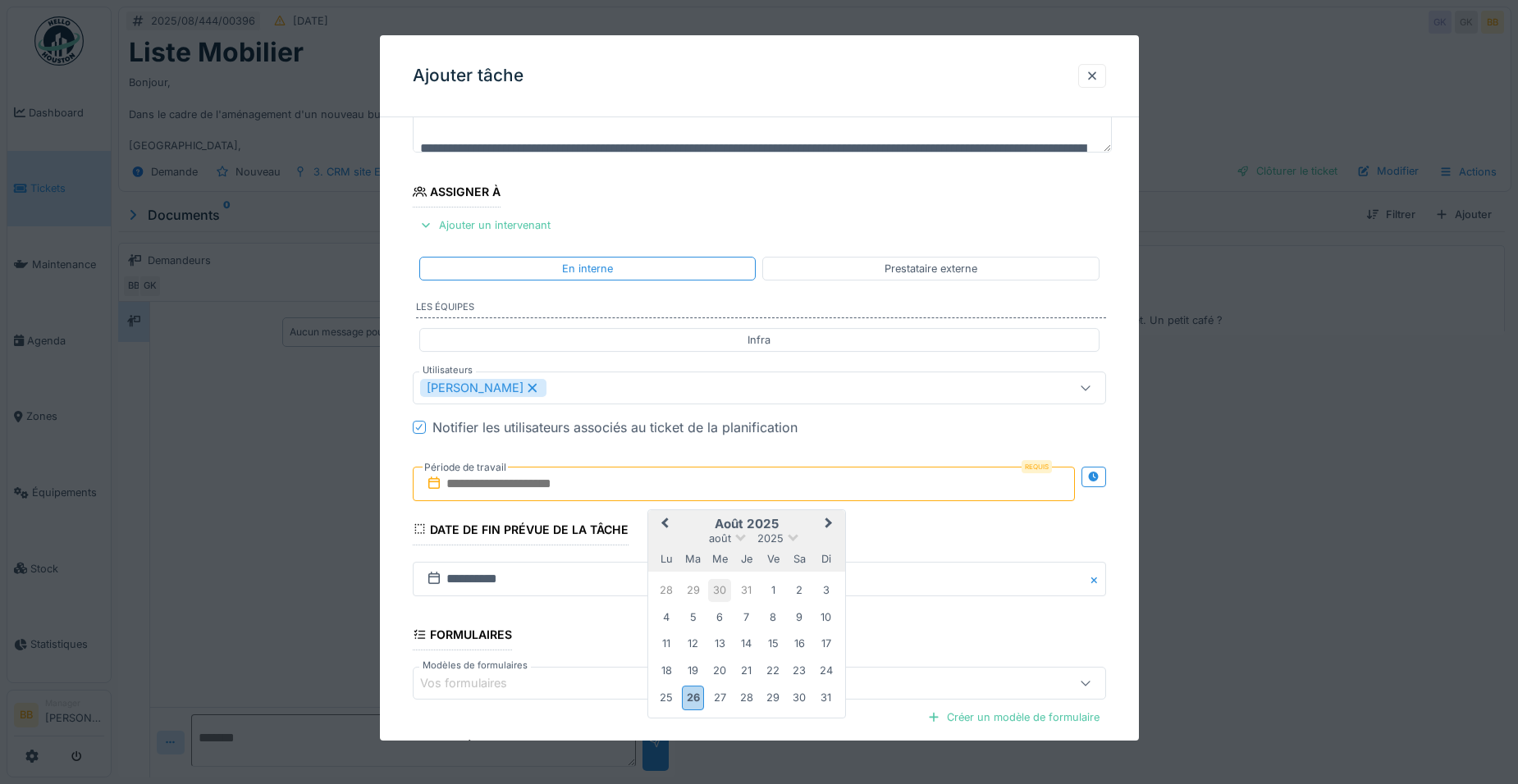
click at [714, 585] on div "30" at bounding box center [719, 590] width 23 height 23
click at [829, 526] on span "Next Month" at bounding box center [829, 525] width 0 height 20
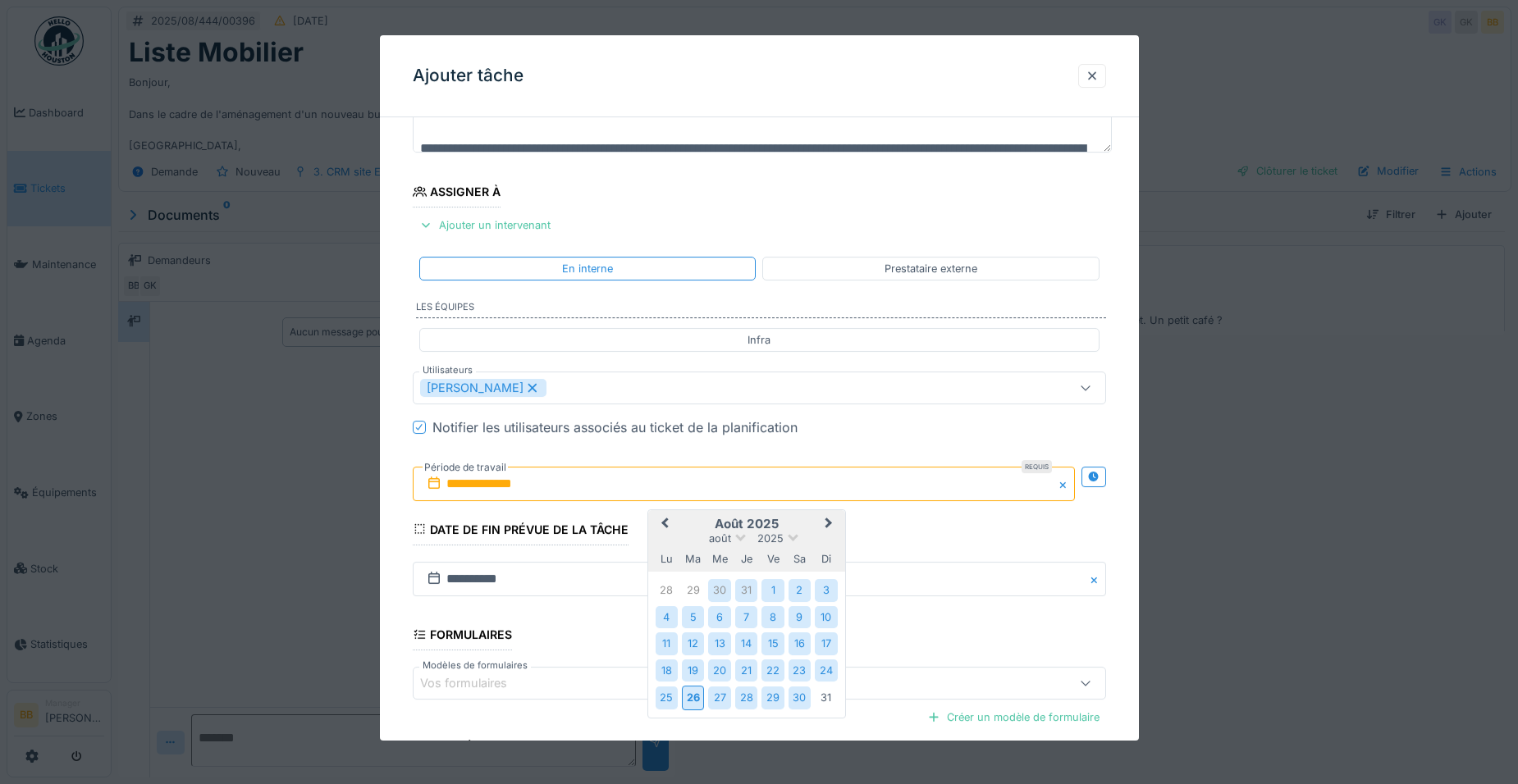
click at [647, 520] on div "août 2025 Previous Month Next Month août 2025 août 2025 lu ma me je ve sa di 28…" at bounding box center [747, 614] width 198 height 209
click at [664, 519] on span "Previous Month" at bounding box center [664, 525] width 0 height 20
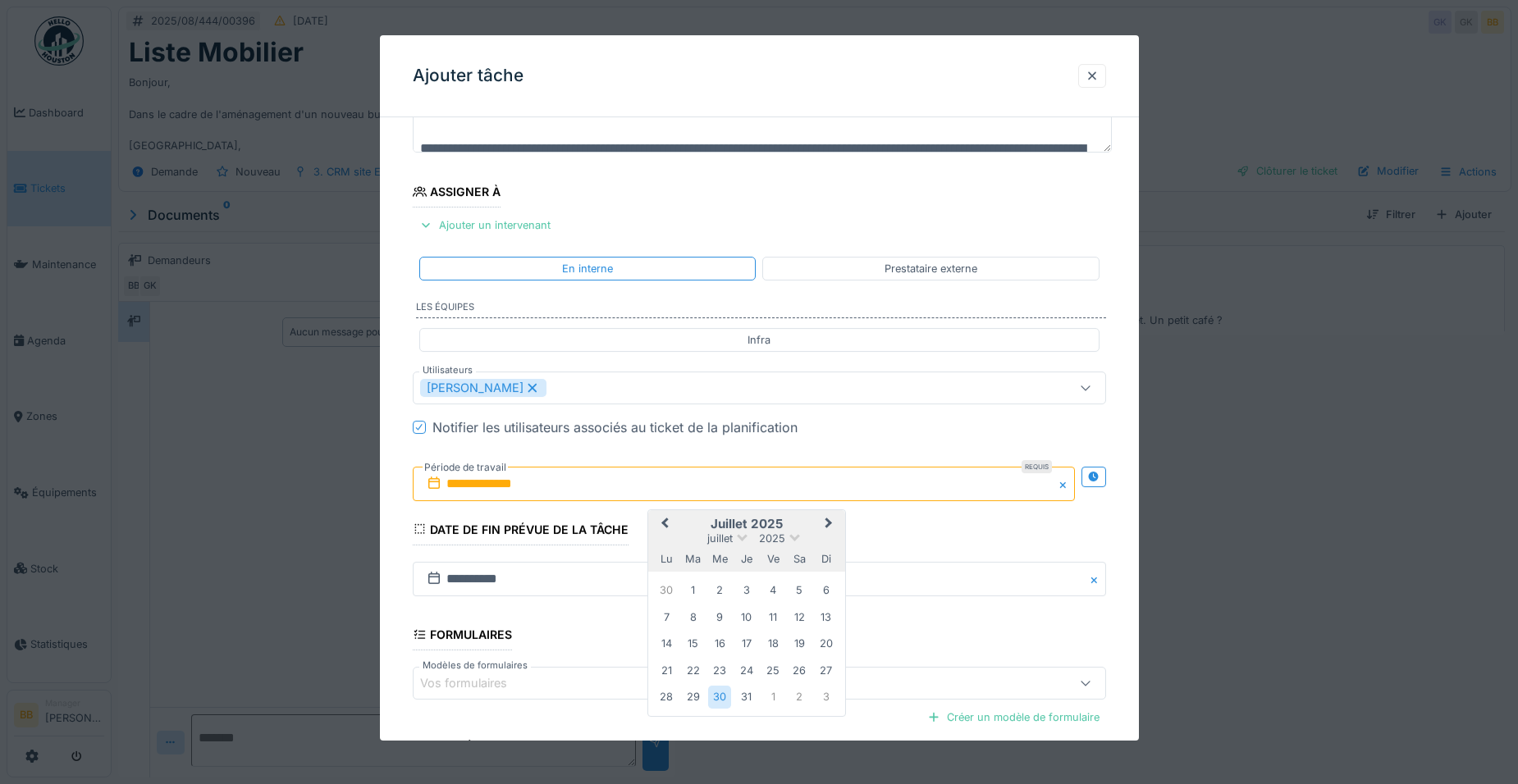
click at [500, 485] on input "**********" at bounding box center [744, 483] width 662 height 34
type input "**********"
click at [829, 525] on span "Next Month" at bounding box center [829, 525] width 0 height 20
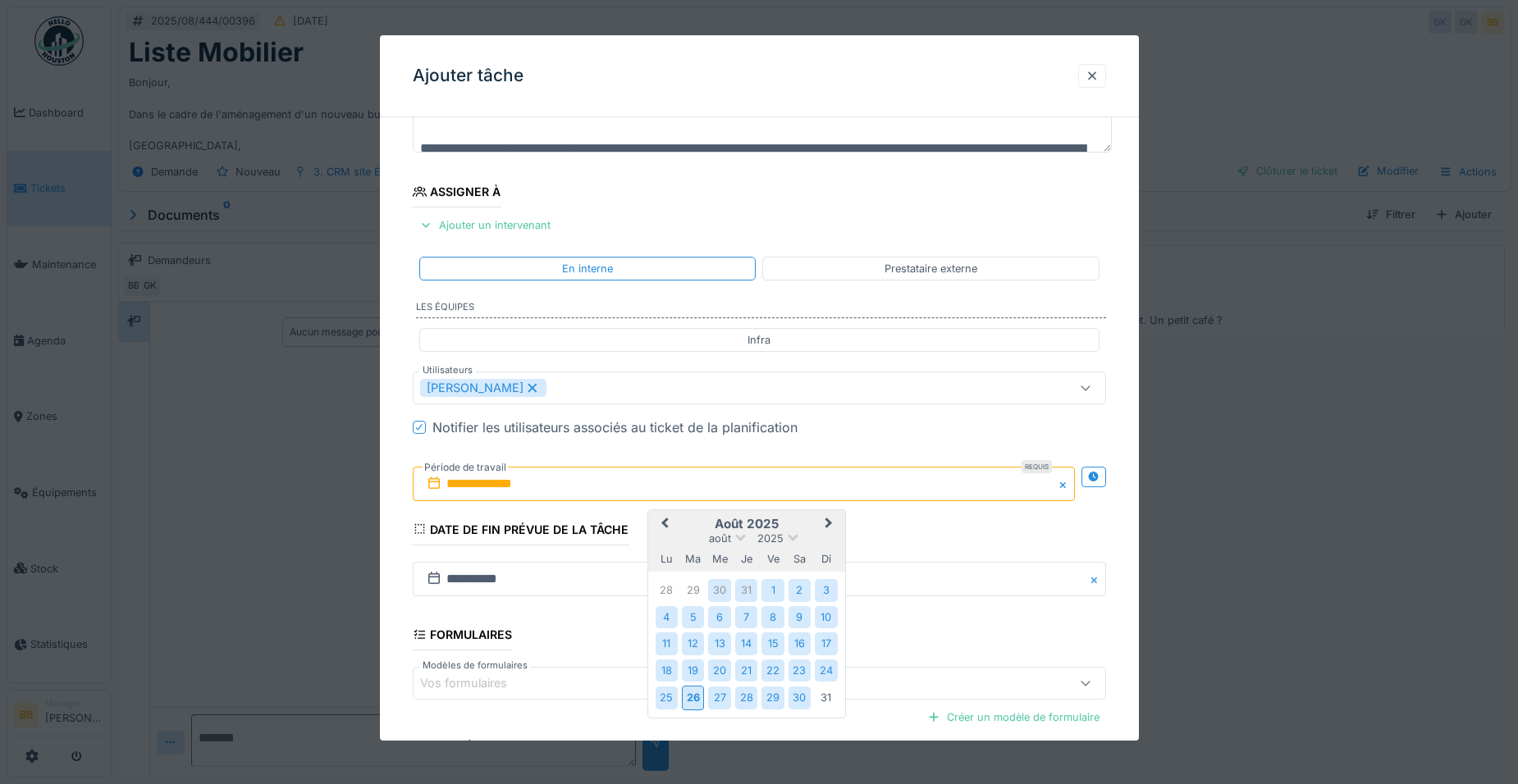
click at [829, 528] on span "Next Month" at bounding box center [829, 525] width 0 height 20
click at [792, 658] on div "22 23 24 25 26 27 28" at bounding box center [747, 670] width 187 height 27
click at [799, 655] on div "15 16 17 18 19 20 21" at bounding box center [747, 644] width 187 height 27
click at [798, 641] on div "20" at bounding box center [800, 644] width 23 height 23
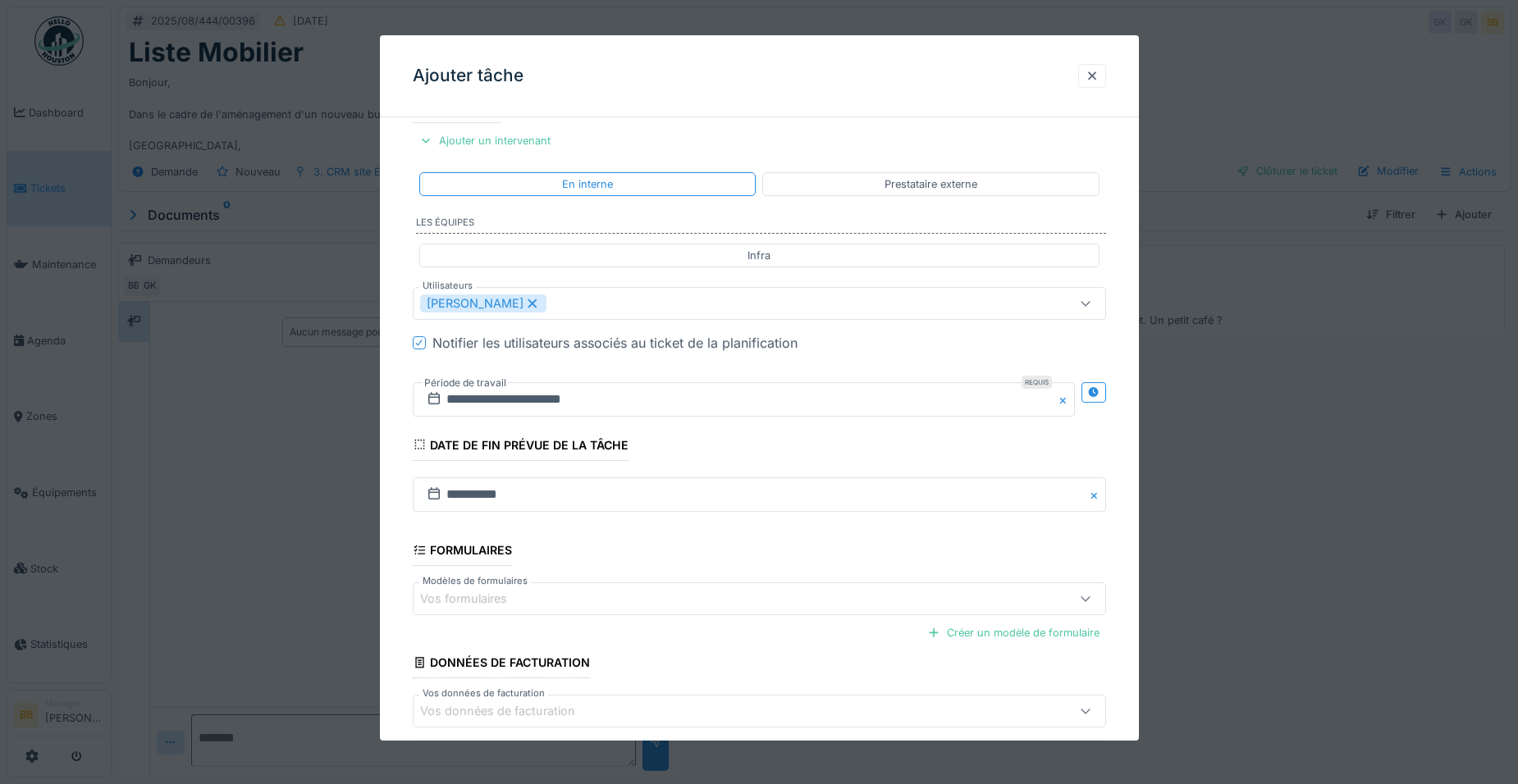
scroll to position [302, 0]
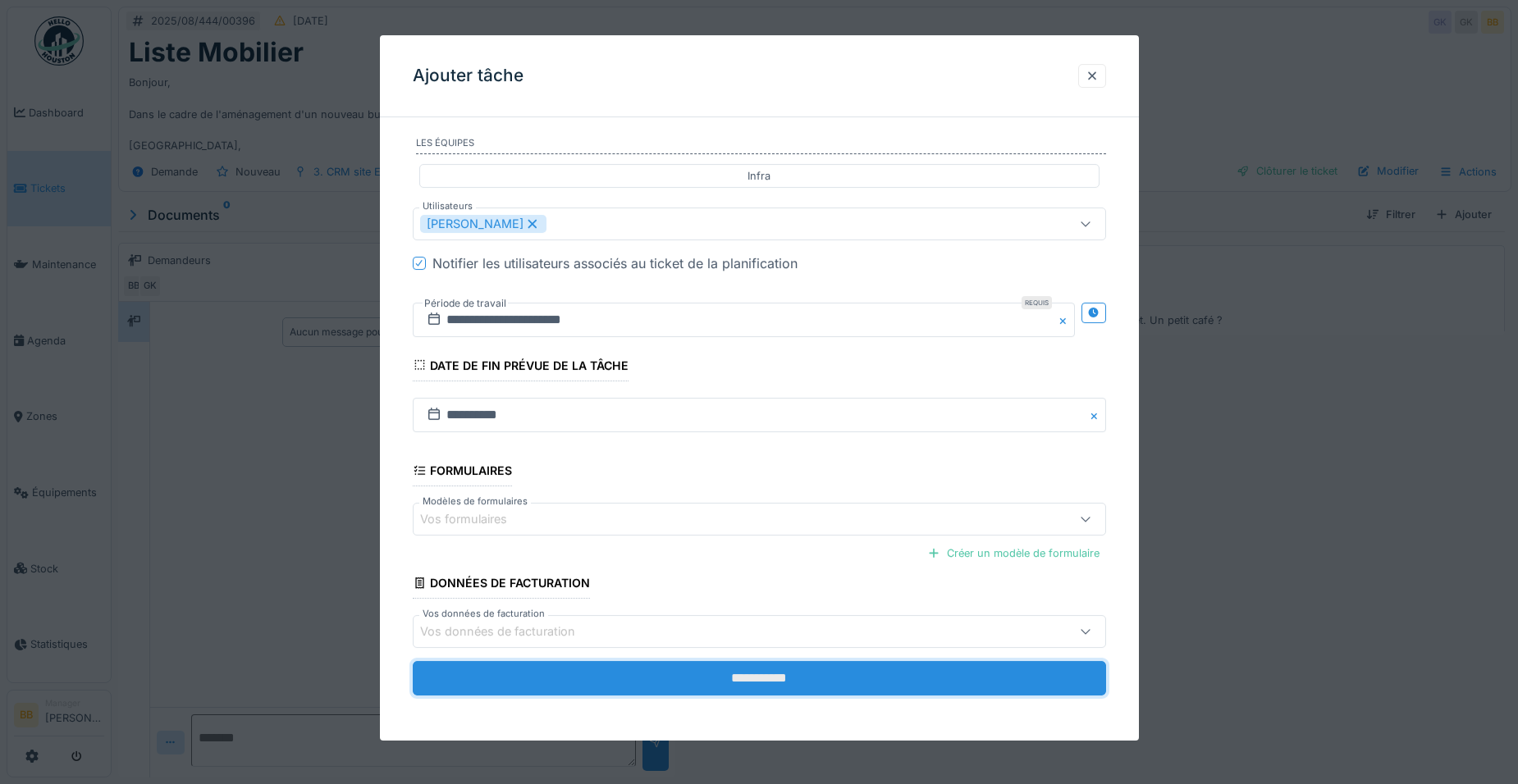
click at [765, 678] on input "**********" at bounding box center [759, 678] width 694 height 34
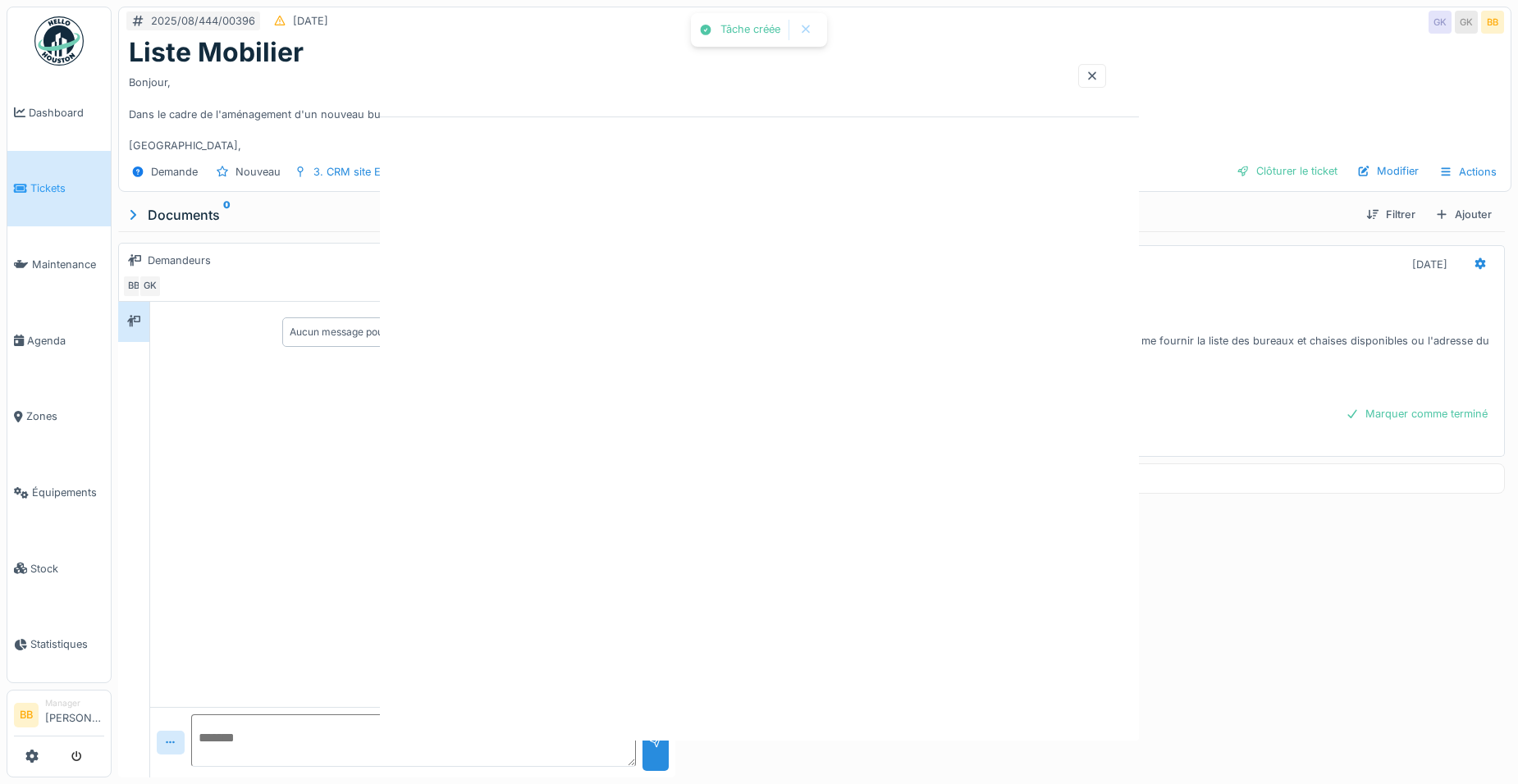
scroll to position [0, 0]
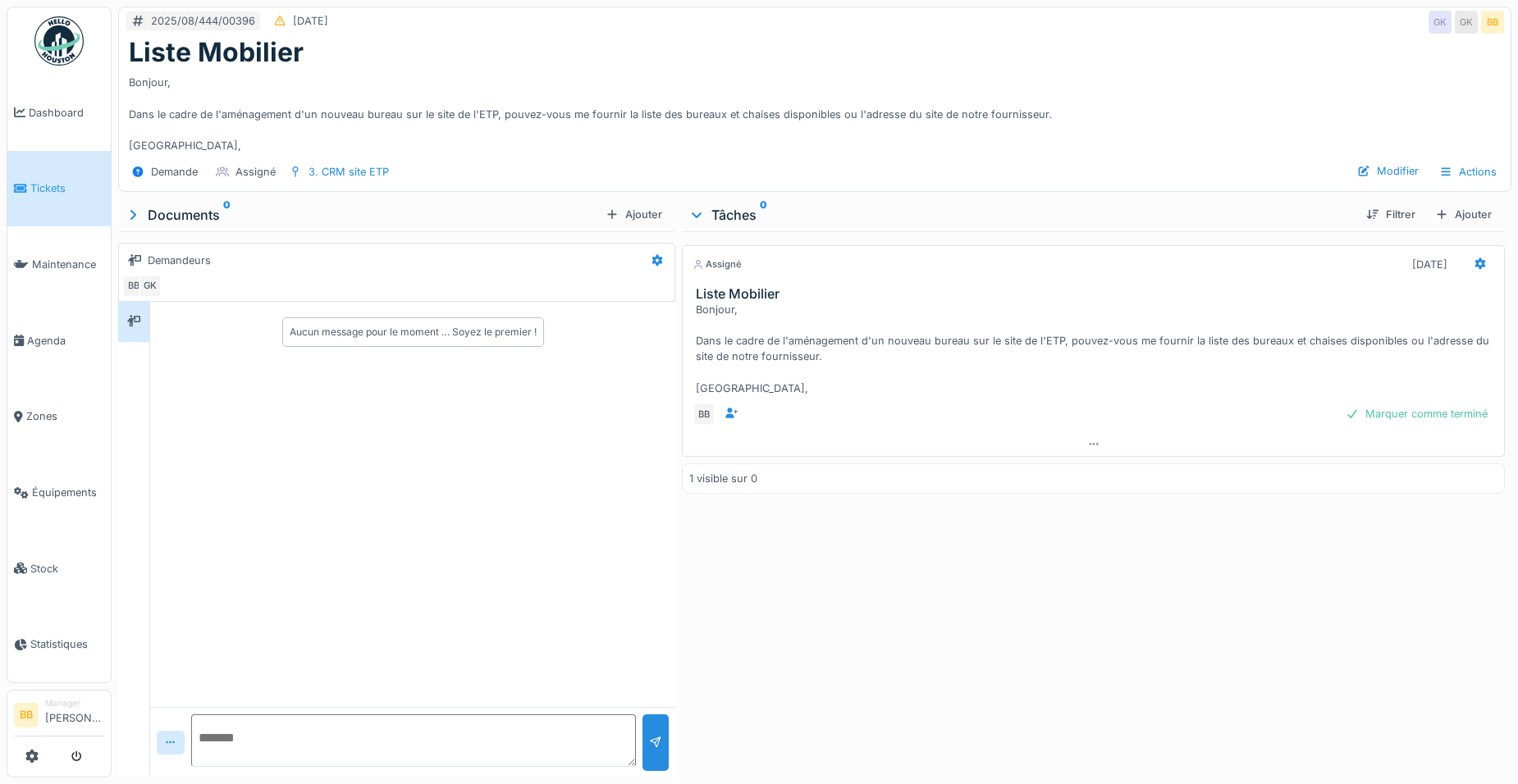
click at [266, 718] on textarea at bounding box center [414, 740] width 445 height 52
paste textarea "**********"
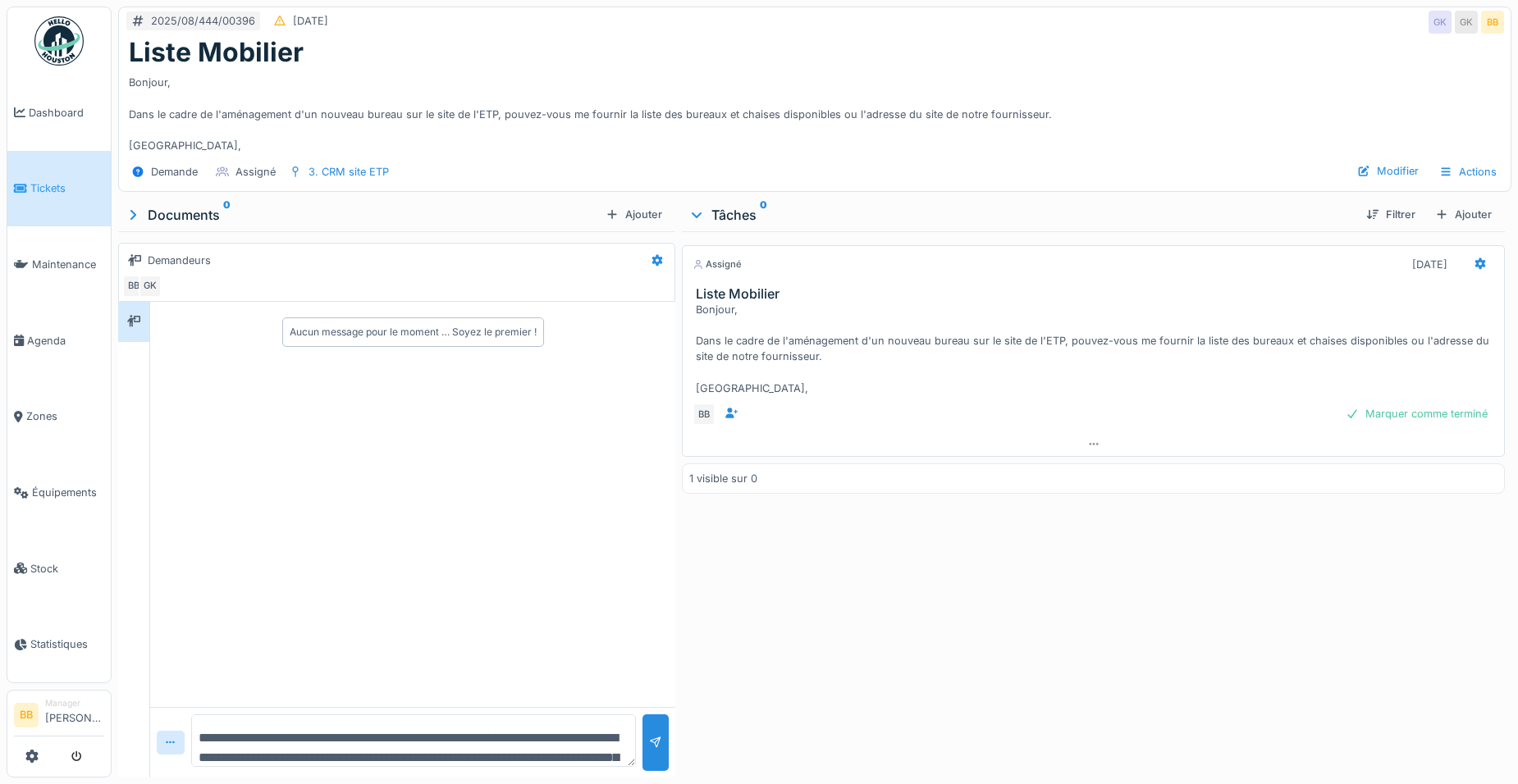
scroll to position [59, 0]
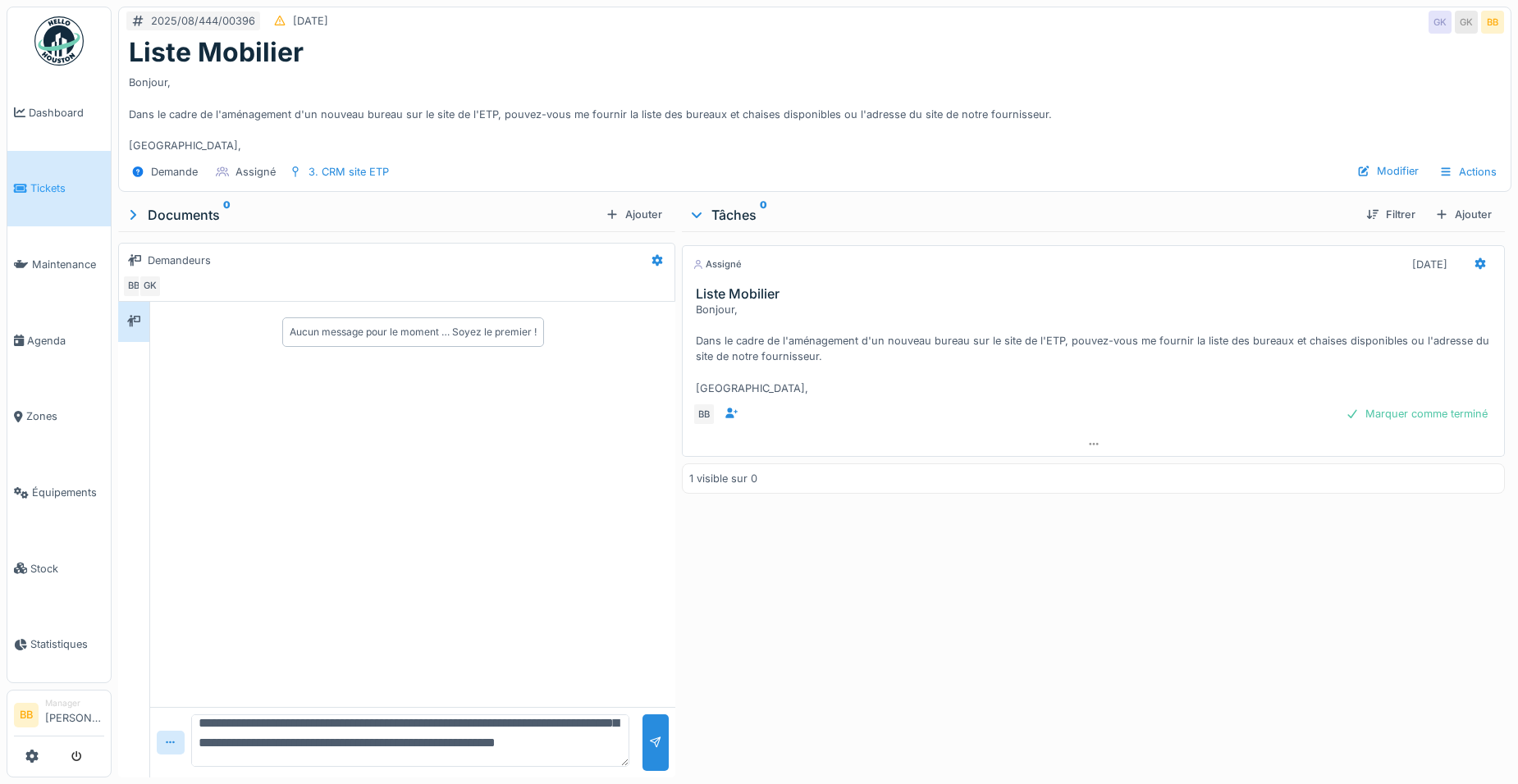
type textarea "**********"
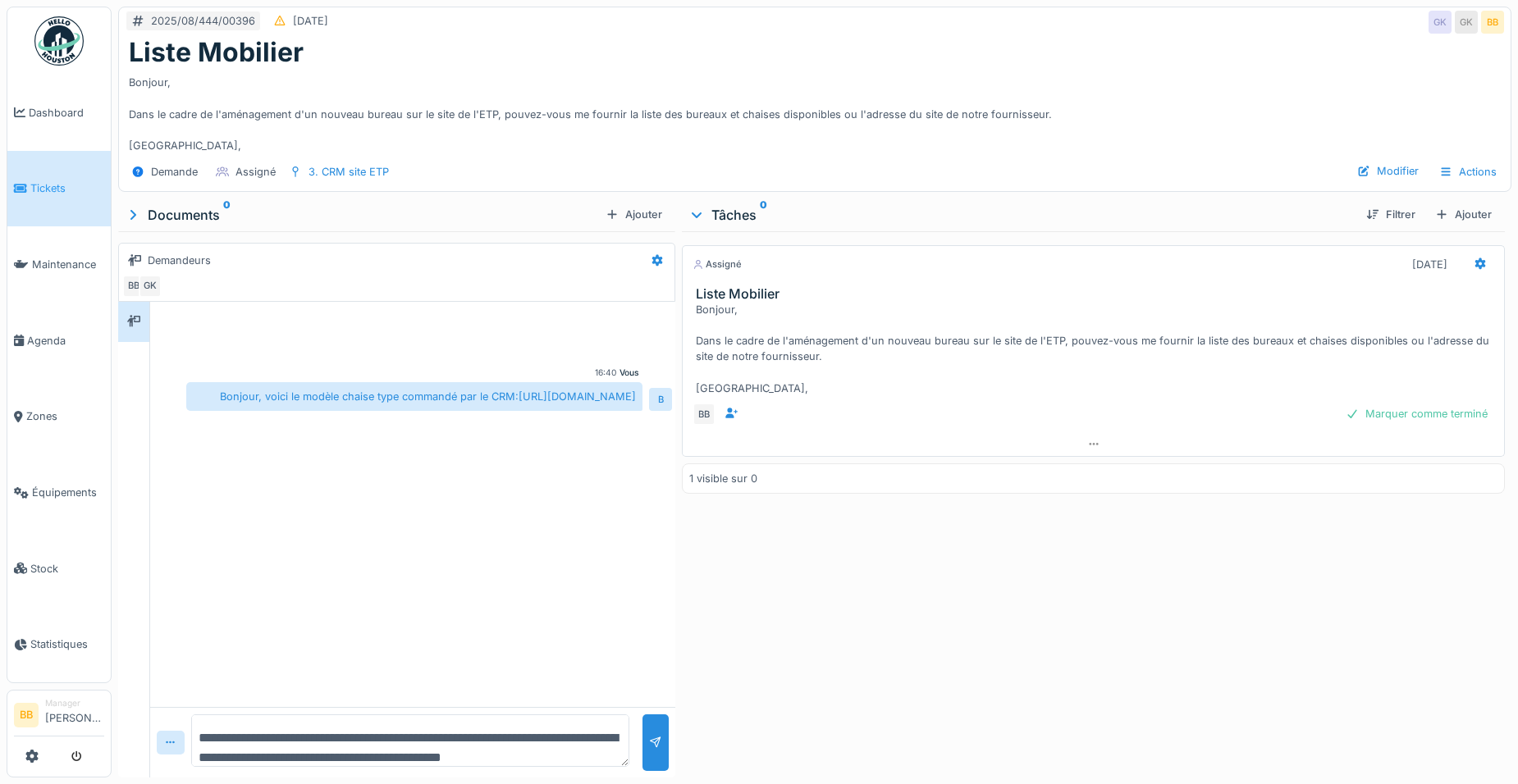
scroll to position [20, 0]
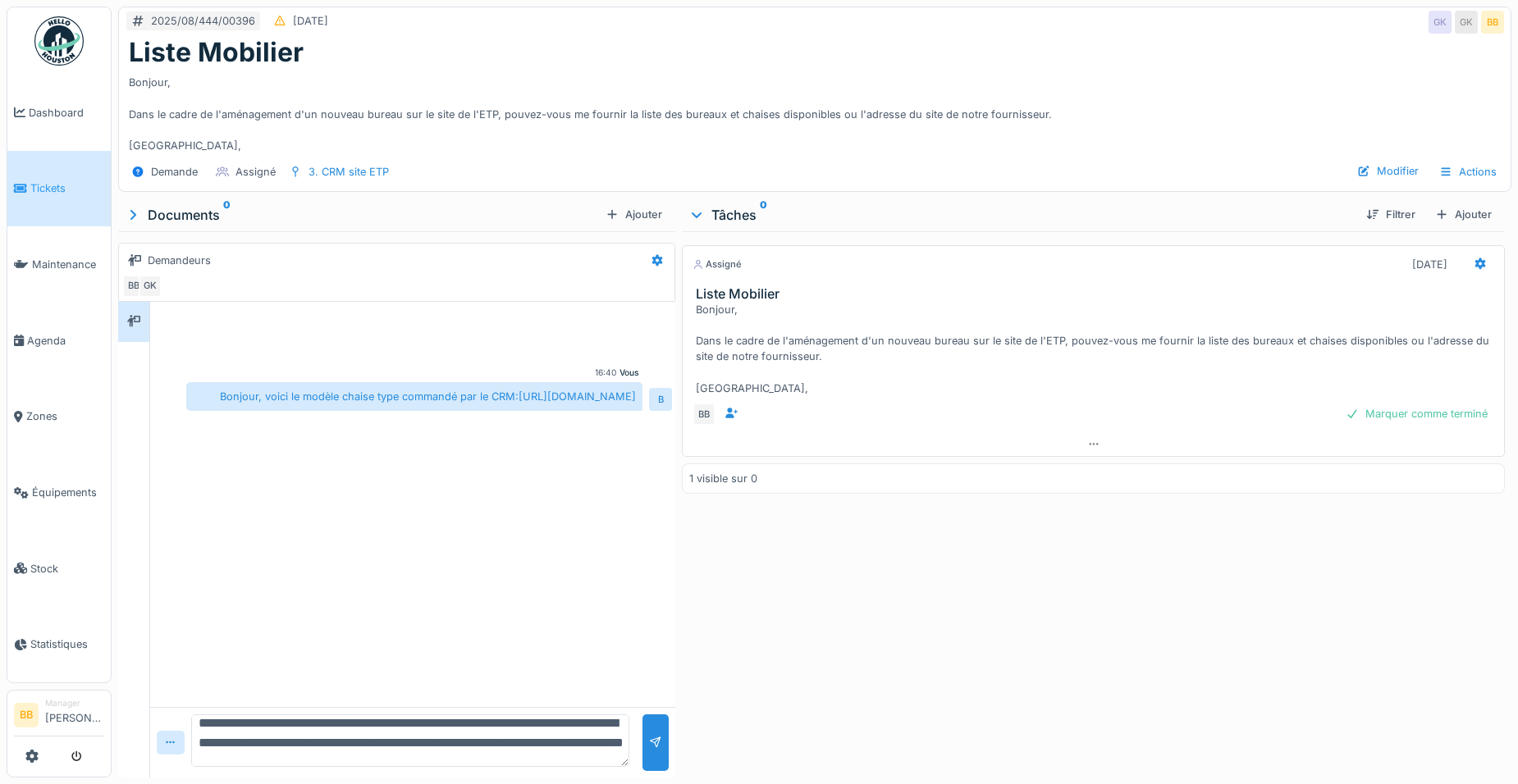
click at [529, 727] on textarea "**********" at bounding box center [411, 740] width 438 height 52
click at [560, 736] on textarea "**********" at bounding box center [411, 740] width 438 height 52
type textarea "**********"
click at [646, 719] on div at bounding box center [655, 743] width 27 height 57
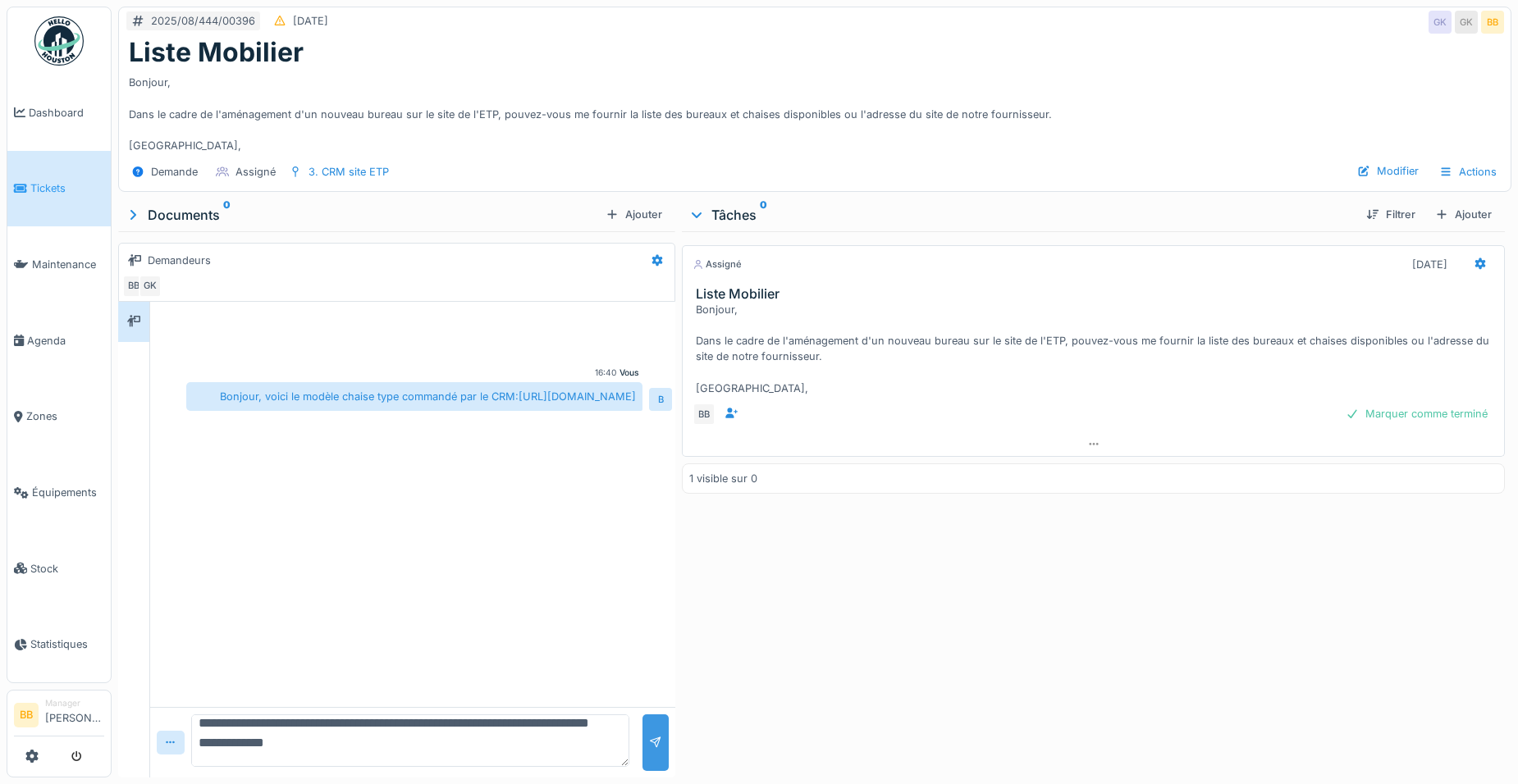
scroll to position [0, 0]
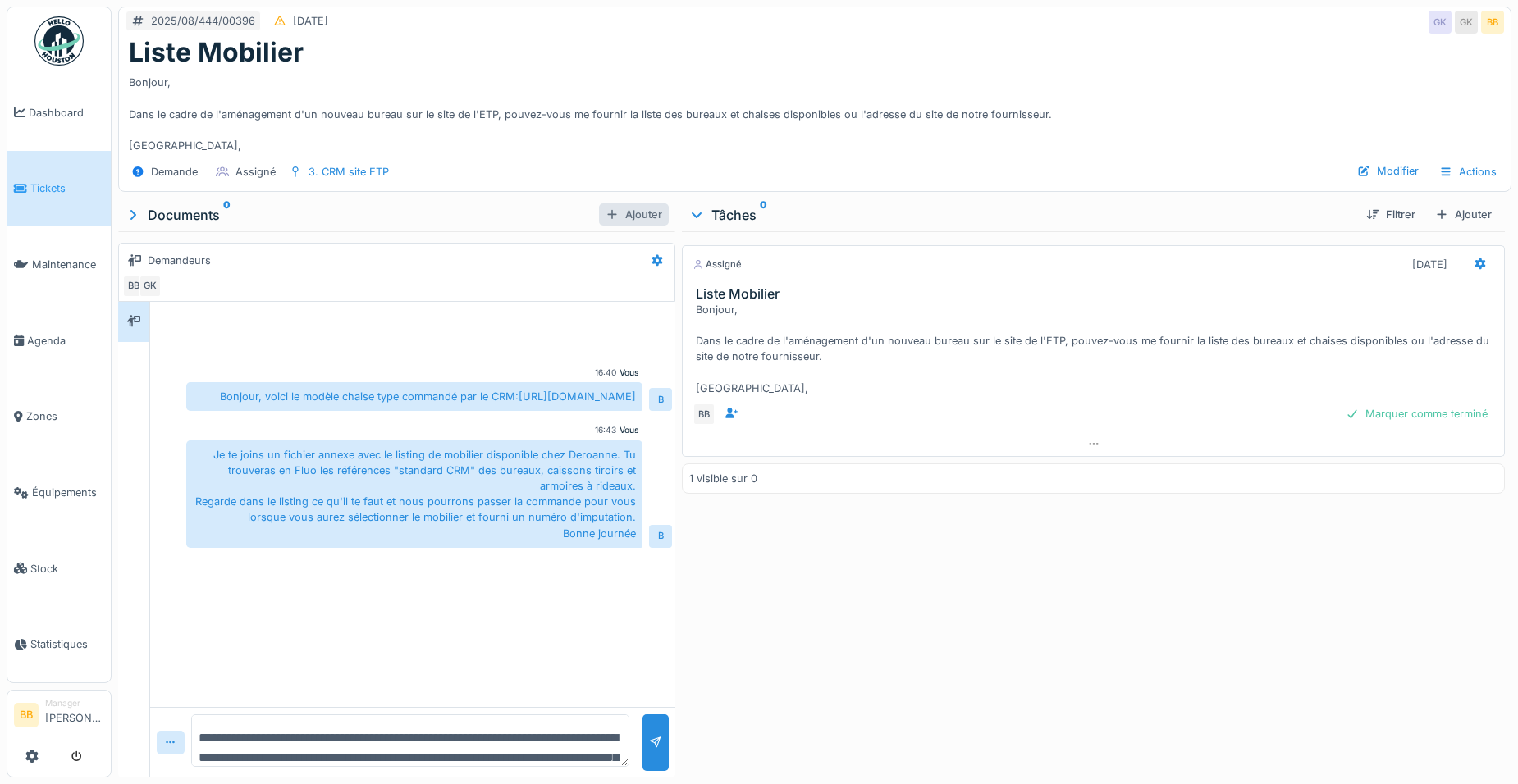
click at [613, 203] on div "Ajouter" at bounding box center [634, 214] width 70 height 23
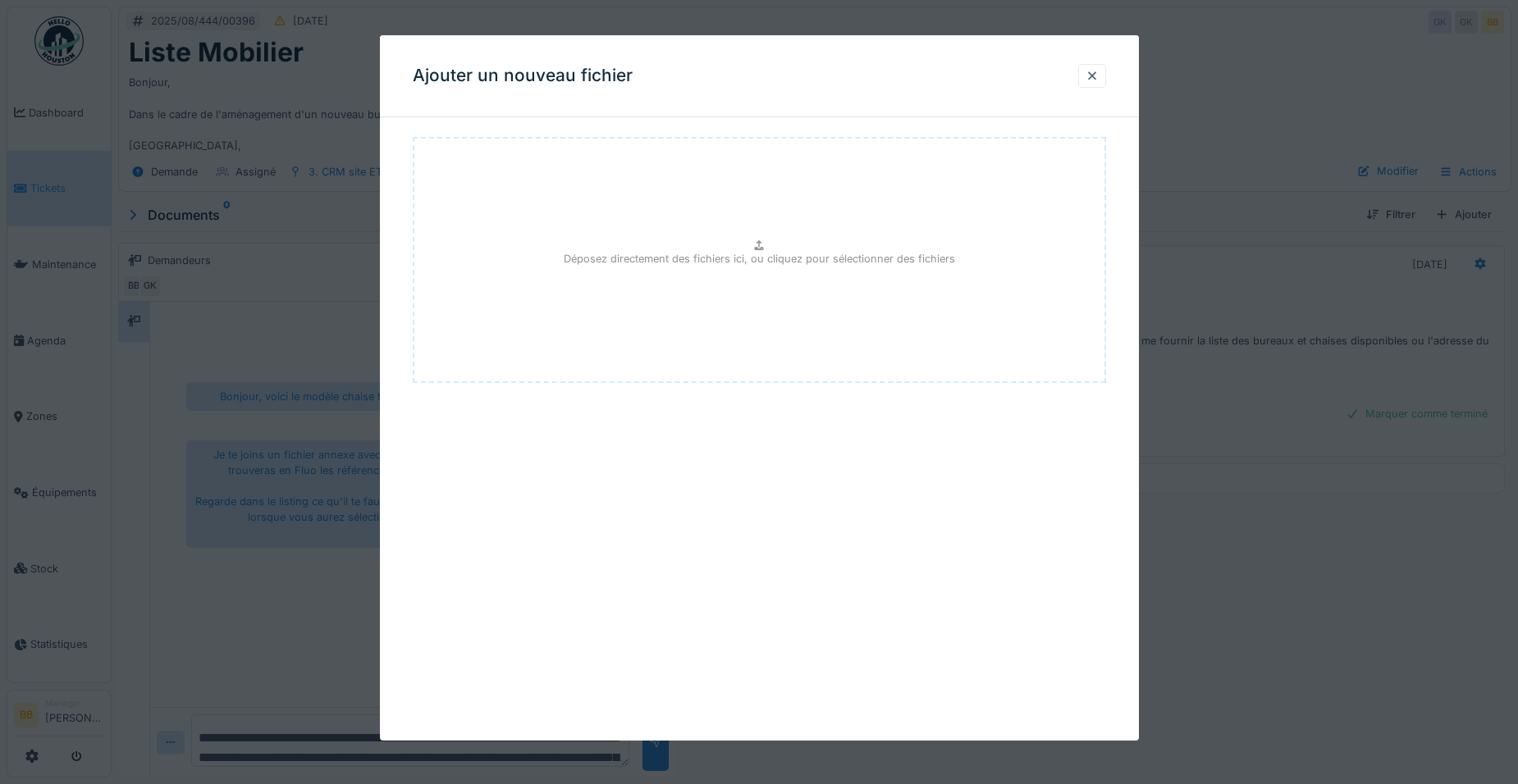
click at [657, 219] on div "Déposez directement des fichiers ici, ou cliquez pour sélectionner des fichiers" at bounding box center [759, 259] width 694 height 247
type input "**********"
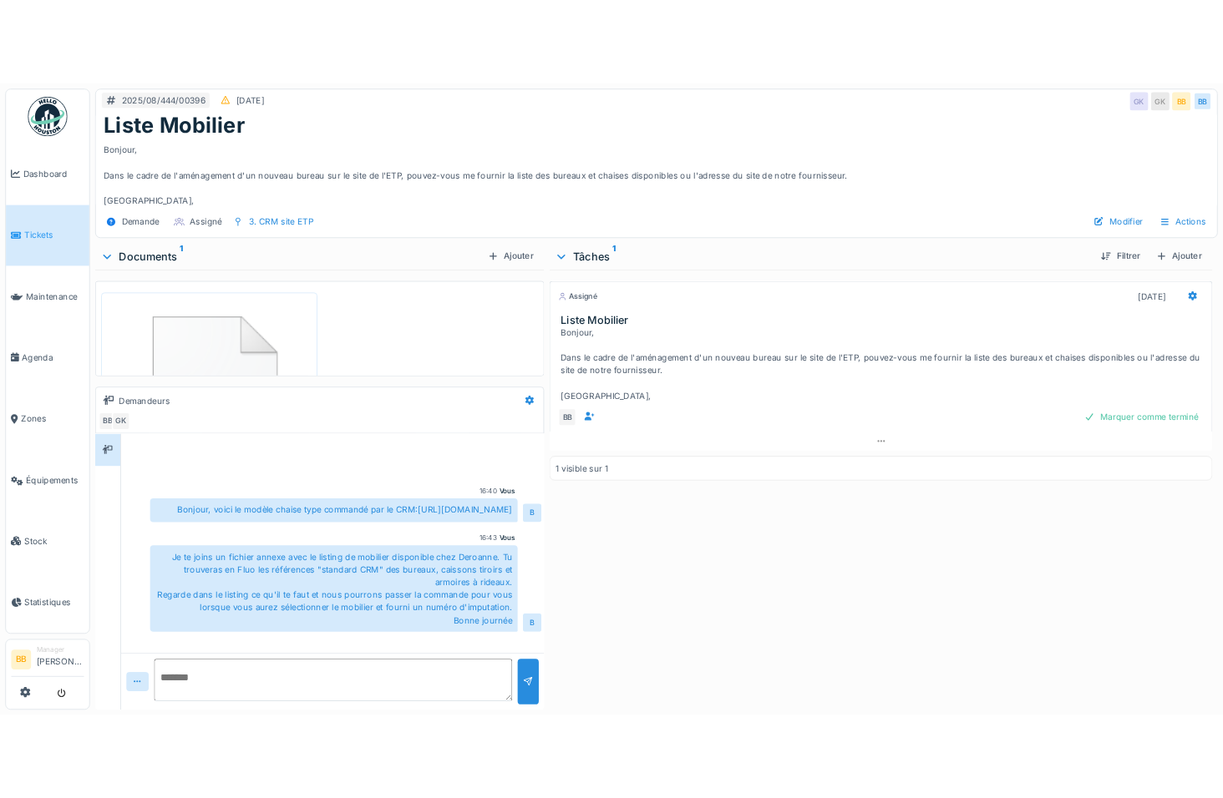
scroll to position [29, 0]
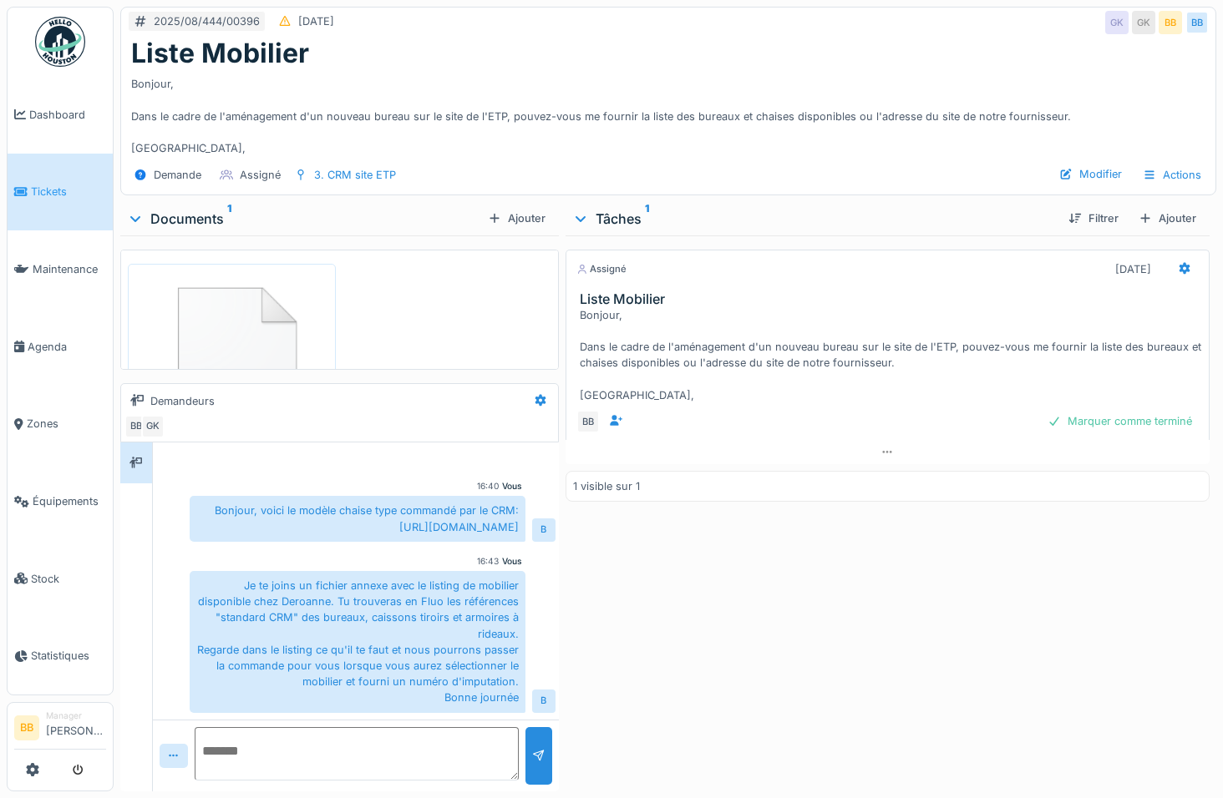
click at [220, 307] on img at bounding box center [232, 363] width 200 height 191
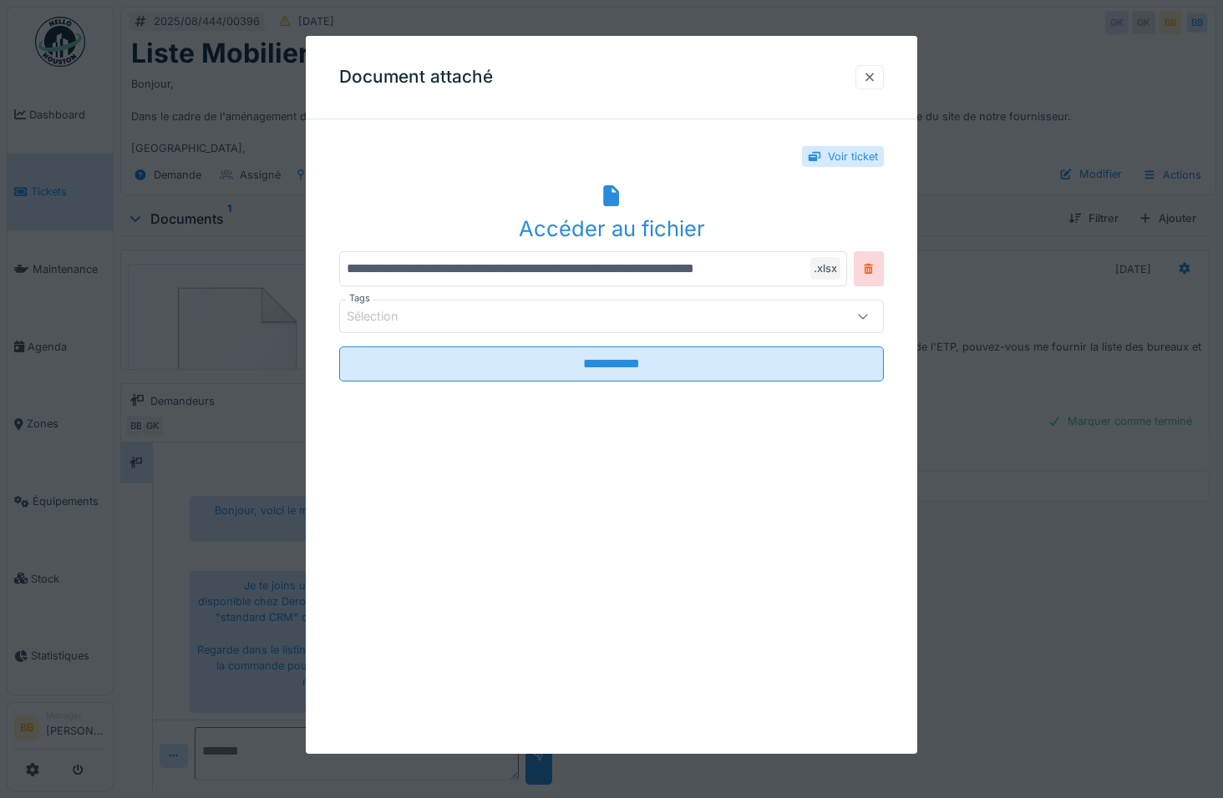
click at [870, 73] on div at bounding box center [869, 77] width 13 height 16
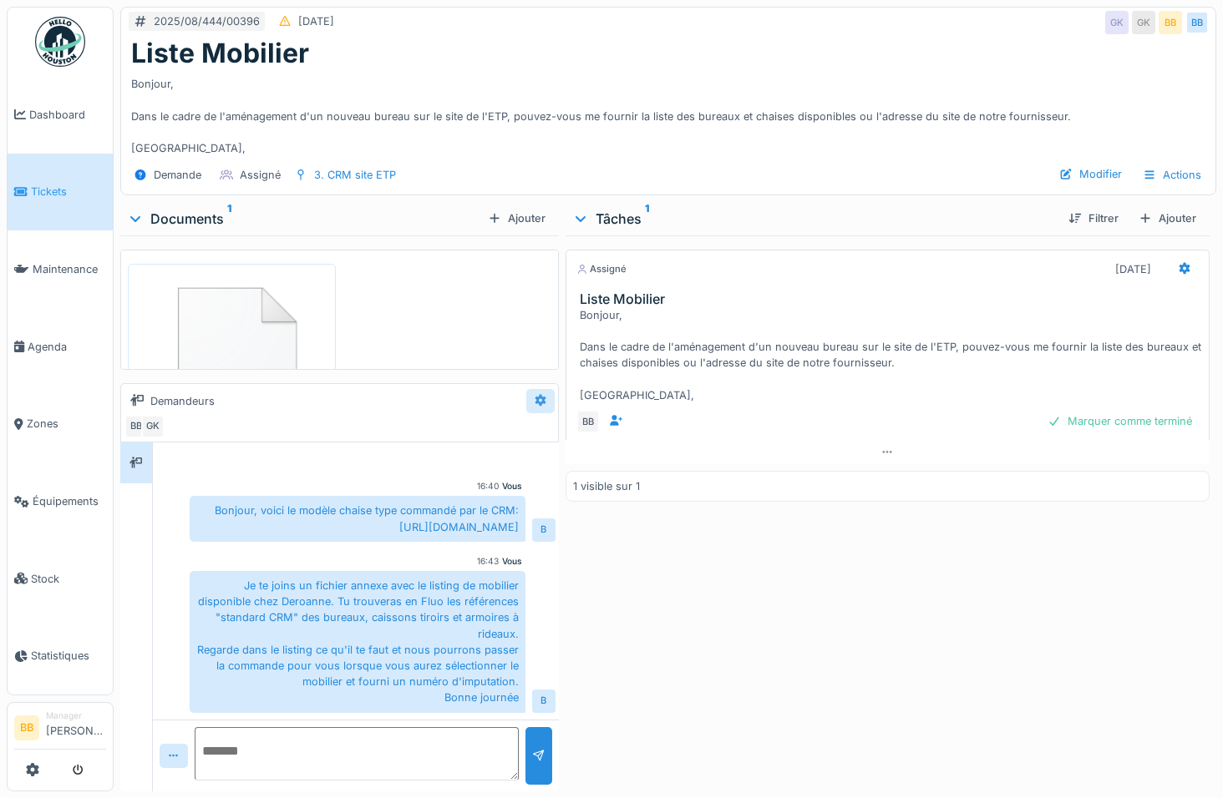
click at [534, 401] on icon at bounding box center [540, 400] width 13 height 11
click at [174, 748] on div at bounding box center [173, 756] width 13 height 16
click at [182, 719] on div at bounding box center [176, 719] width 16 height 14
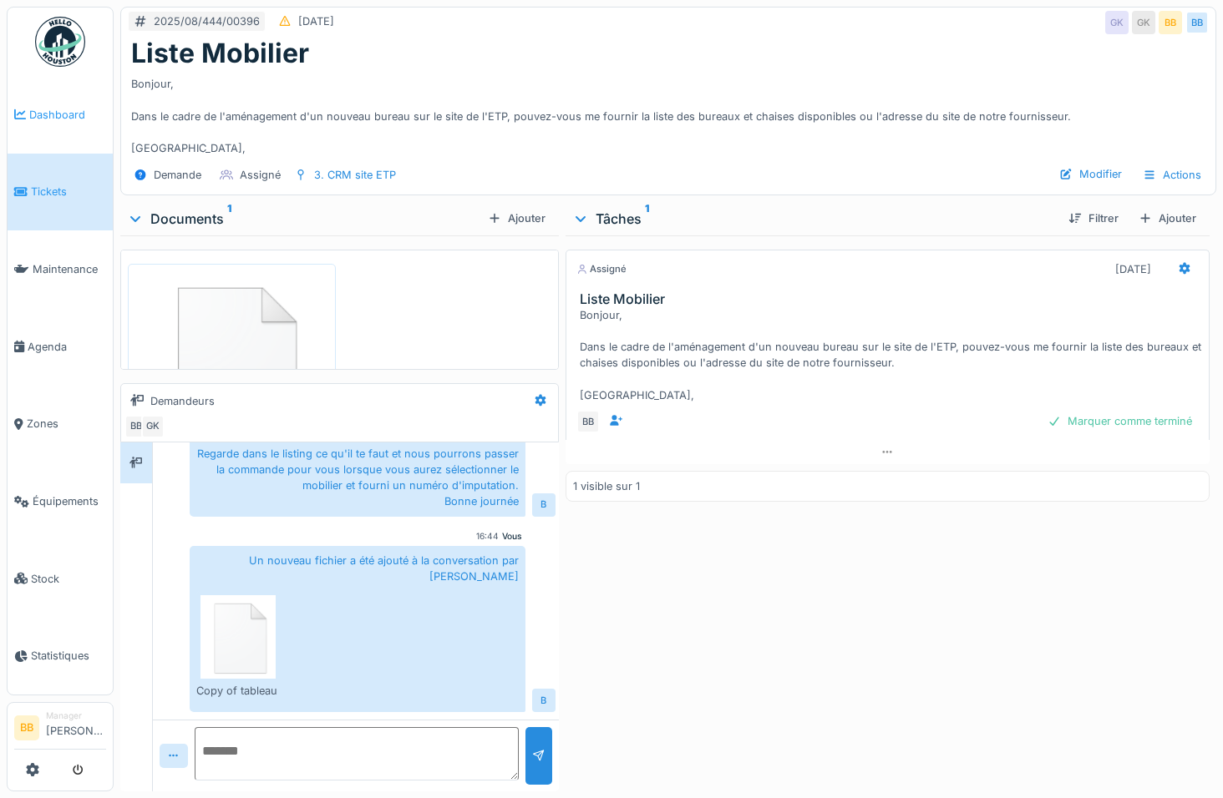
click at [62, 113] on span "Dashboard" at bounding box center [67, 115] width 77 height 16
